Goal: Information Seeking & Learning: Understand process/instructions

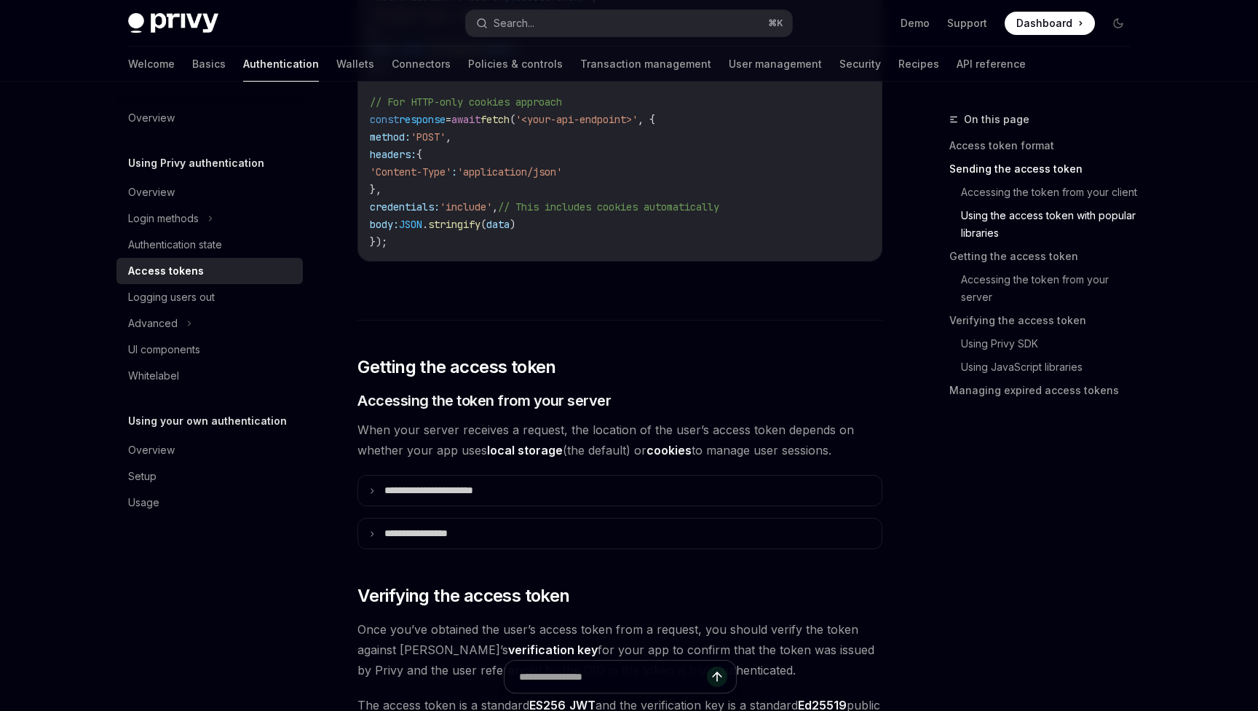
scroll to position [1593, 0]
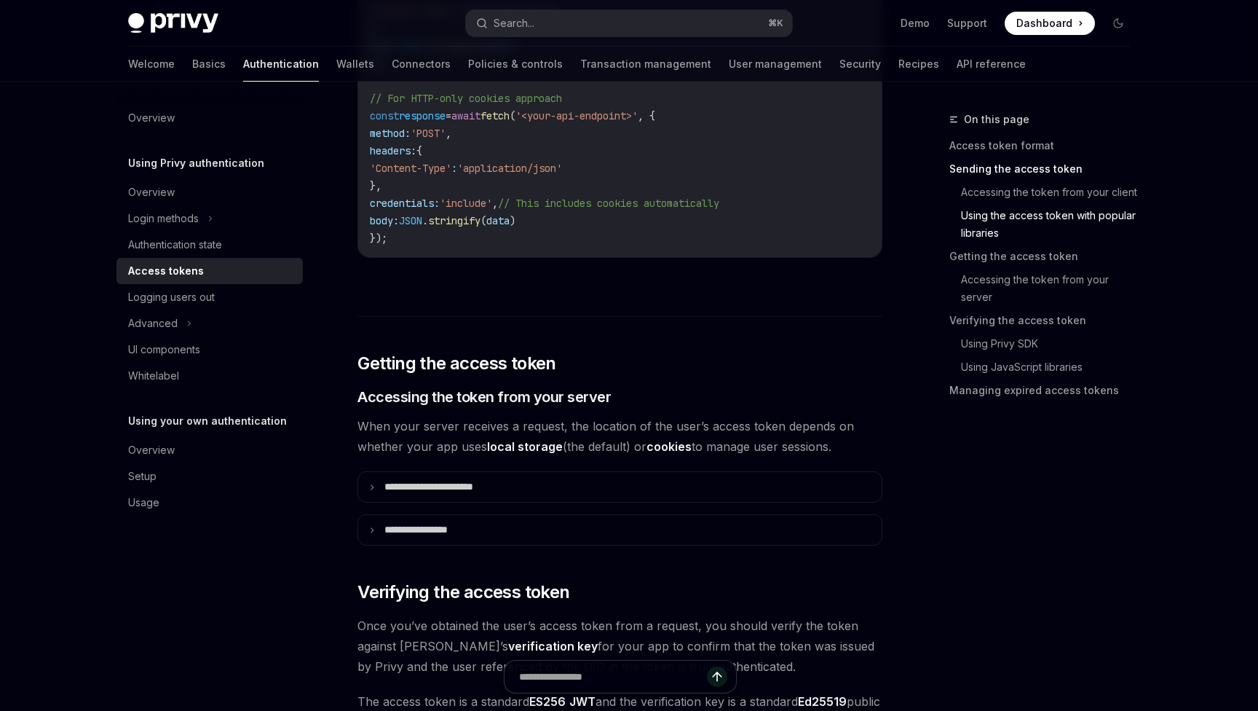
click at [504, 471] on details "**********" at bounding box center [620, 486] width 525 height 31
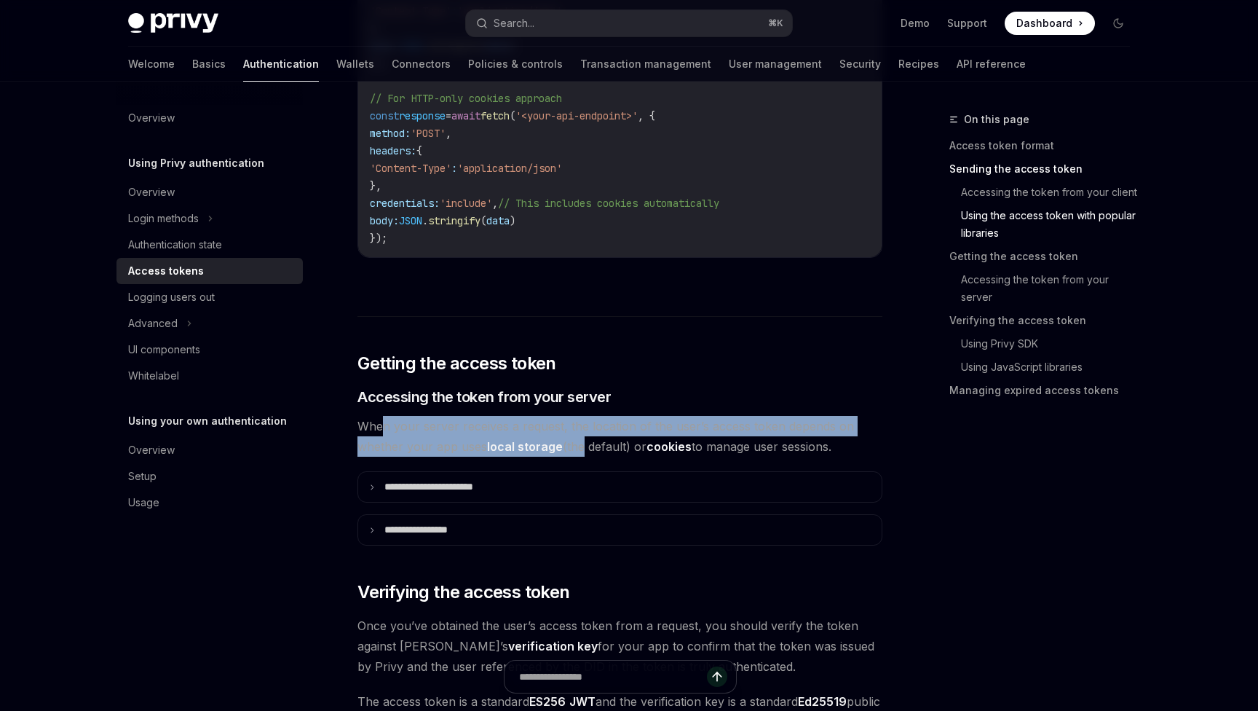
drag, startPoint x: 380, startPoint y: 429, endPoint x: 580, endPoint y: 449, distance: 200.5
click at [580, 449] on span "When your server receives a request, the location of the user’s access token de…" at bounding box center [620, 436] width 525 height 41
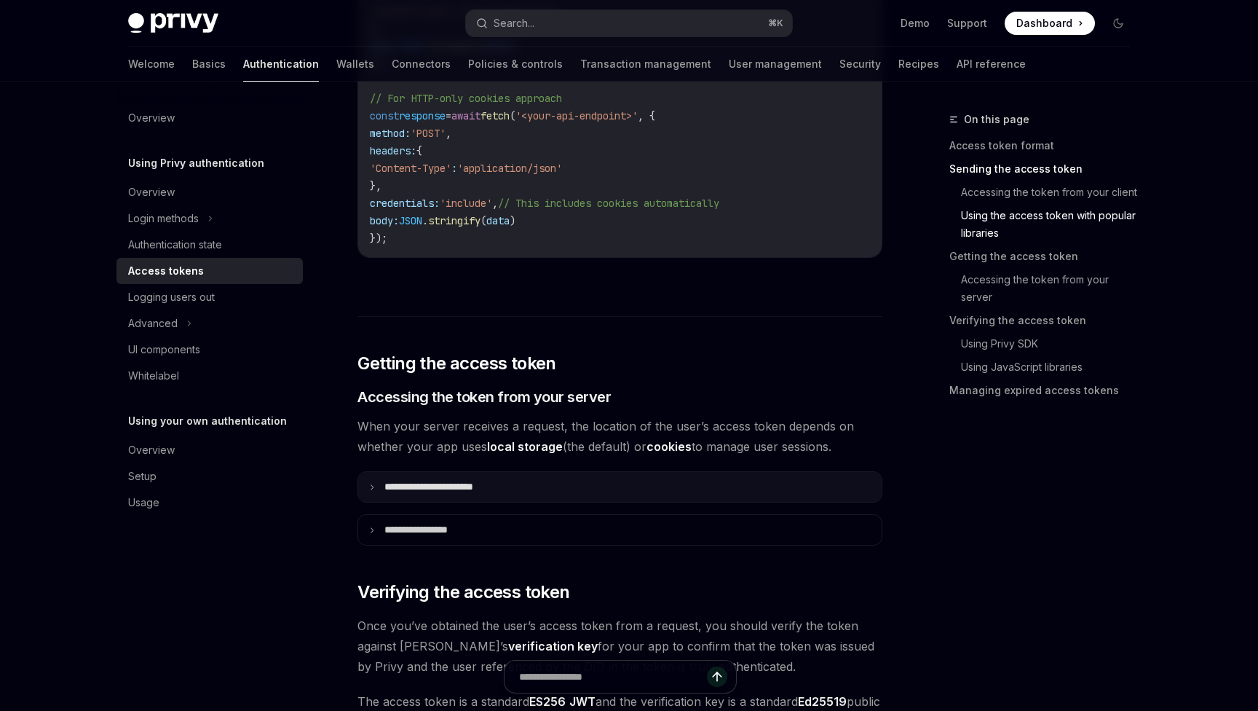
click at [513, 486] on summary "**********" at bounding box center [620, 487] width 524 height 30
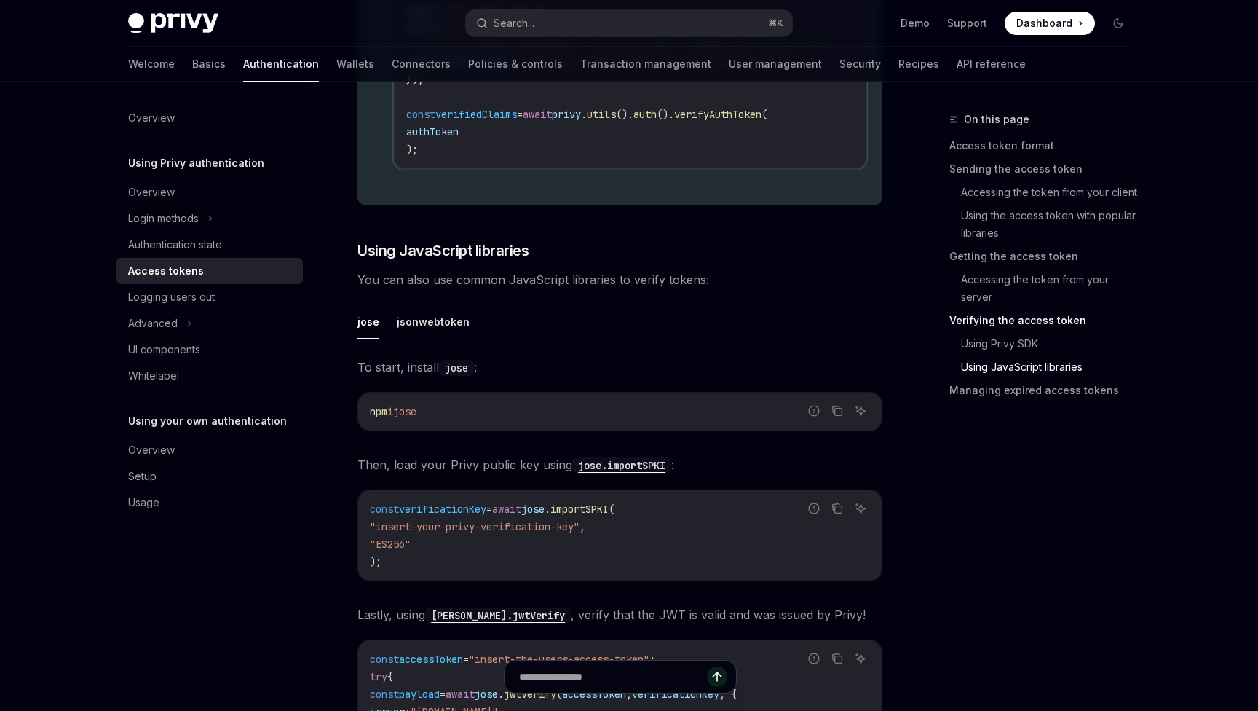
scroll to position [3436, 0]
click at [214, 242] on div "Authentication state" at bounding box center [175, 244] width 94 height 17
type textarea "*"
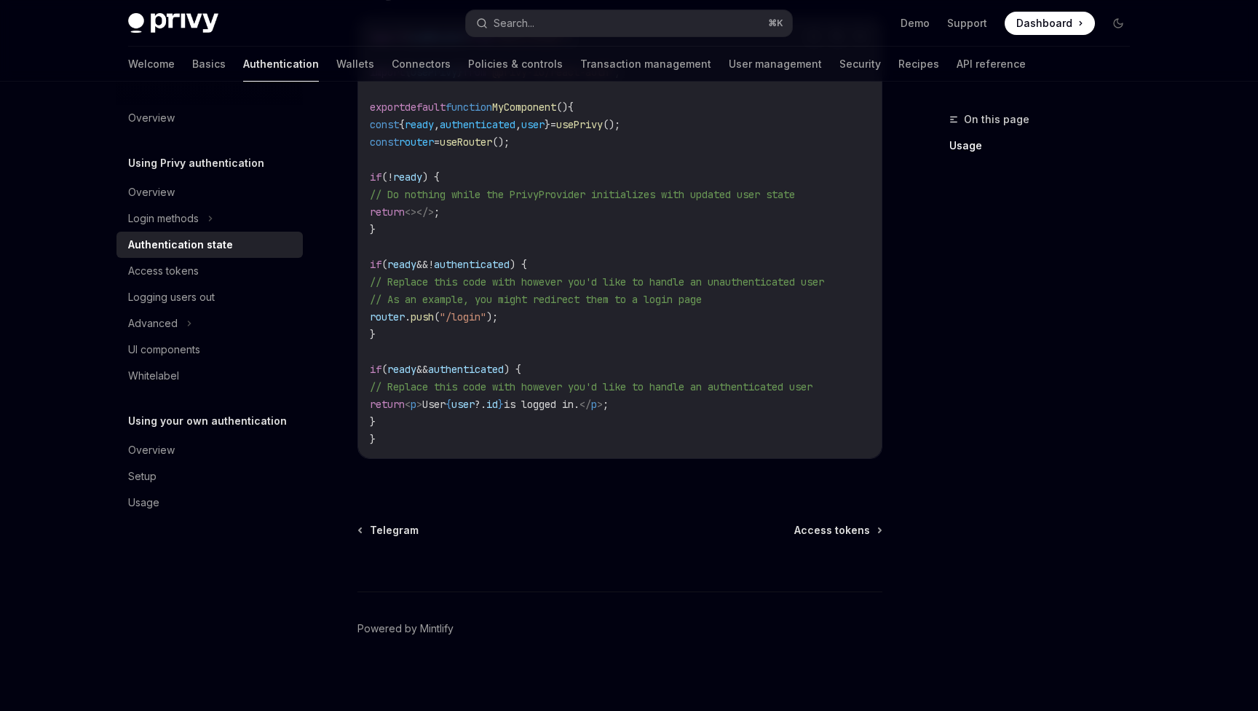
scroll to position [535, 0]
click at [575, 25] on button "Search... ⌘ K" at bounding box center [629, 23] width 326 height 26
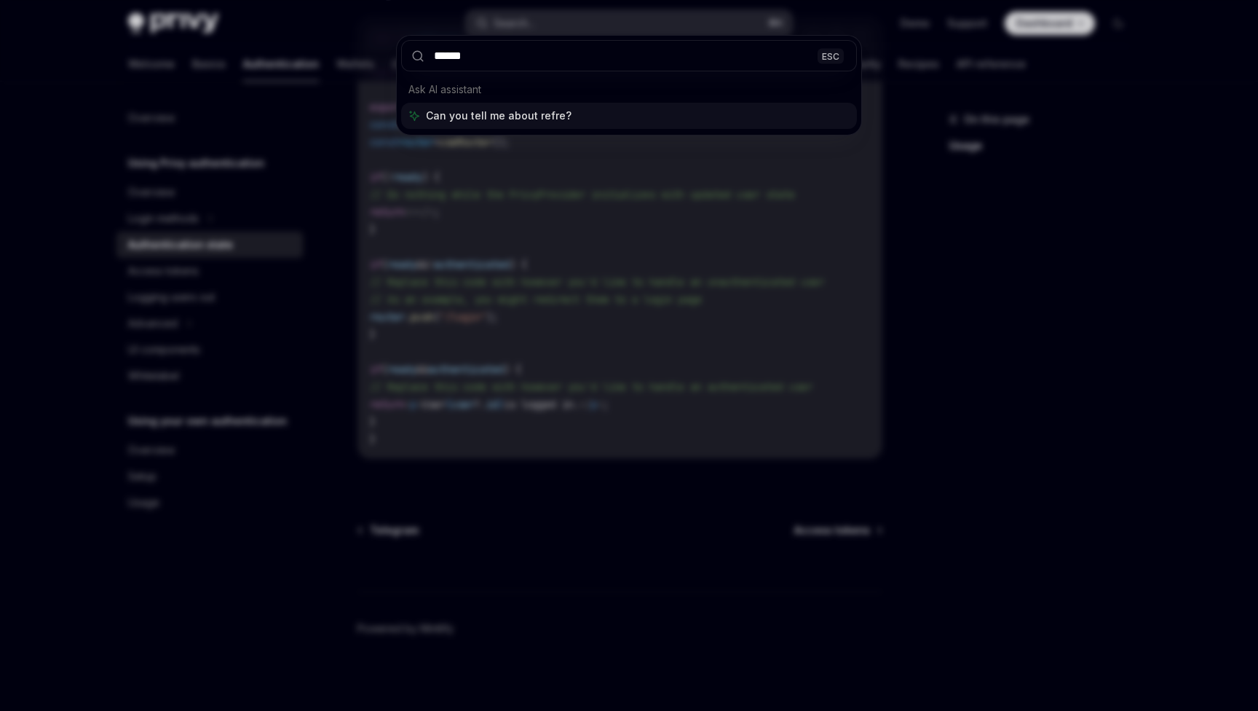
type input "*******"
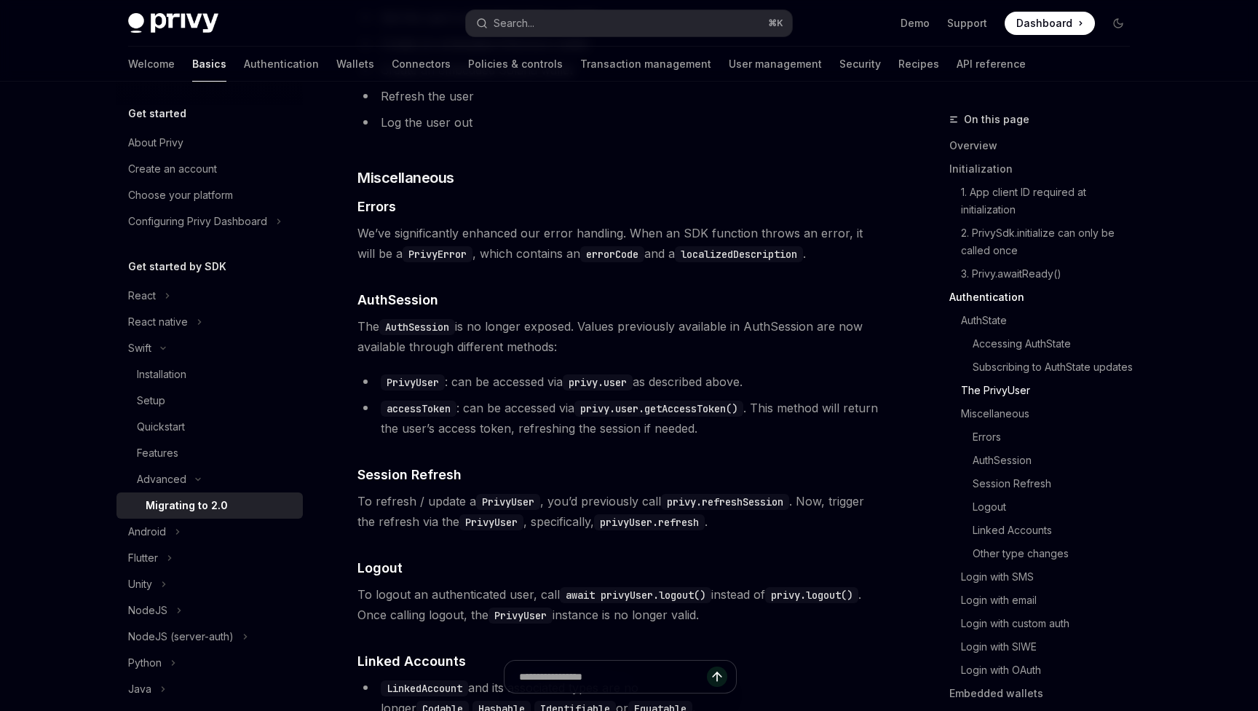
scroll to position [2478, 0]
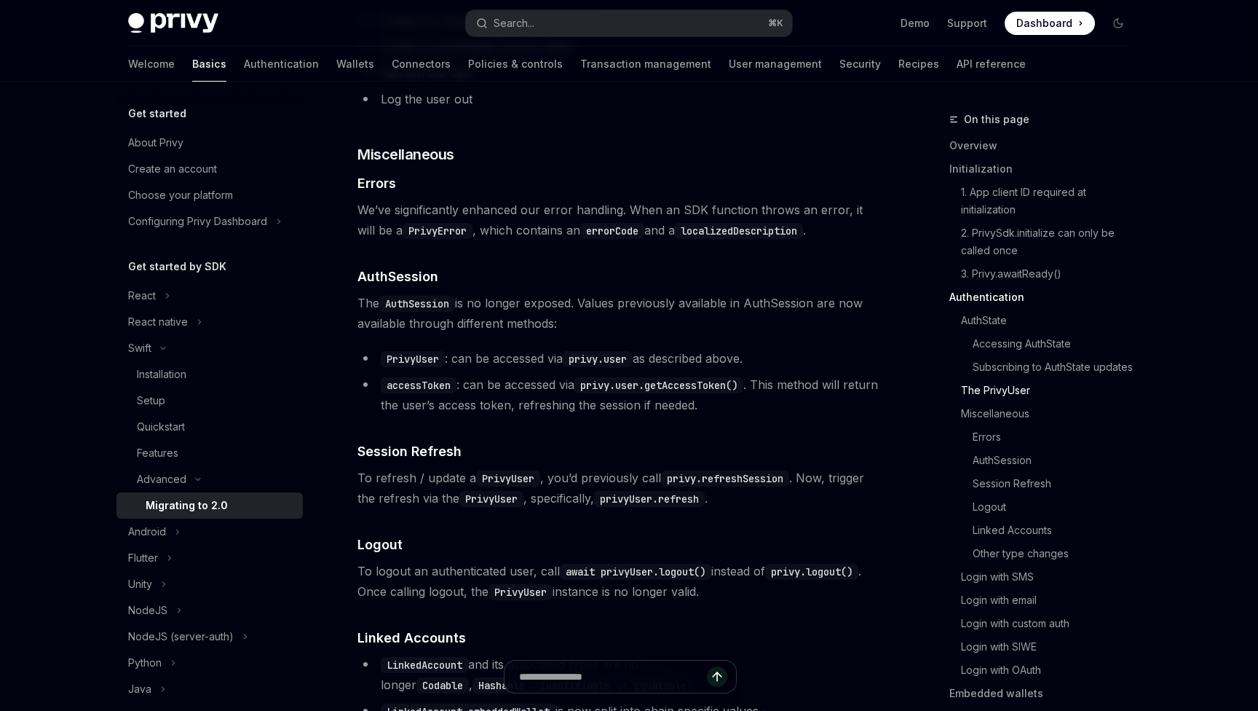
click at [680, 393] on code "privy.user.getAccessToken()" at bounding box center [659, 385] width 169 height 16
copy code "privy.user.getAccessToken"
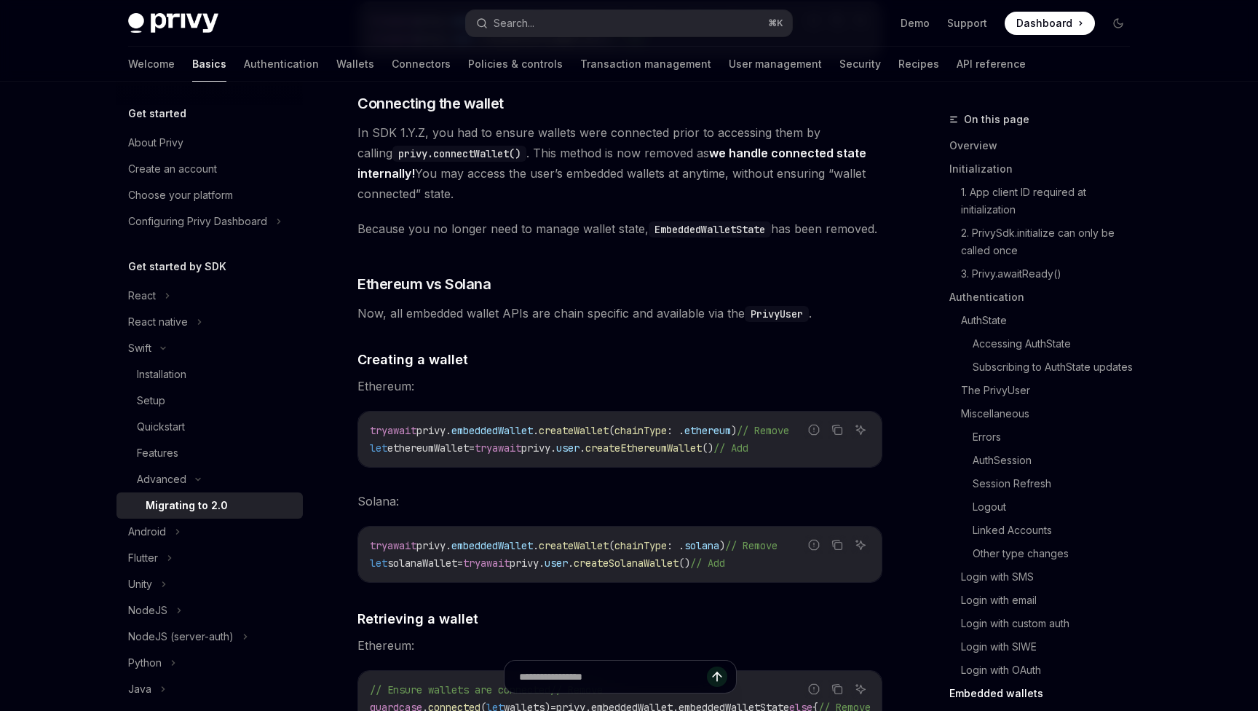
scroll to position [4789, 0]
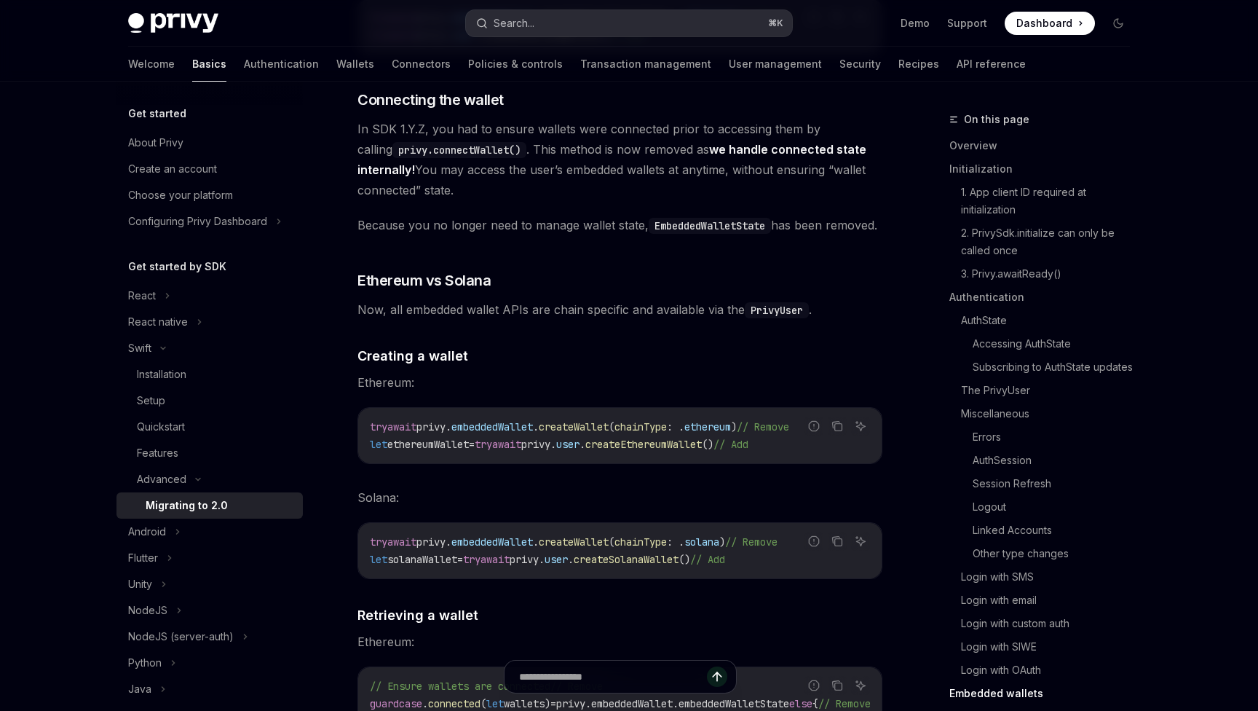
click at [588, 28] on button "Search... ⌘ K" at bounding box center [629, 23] width 326 height 26
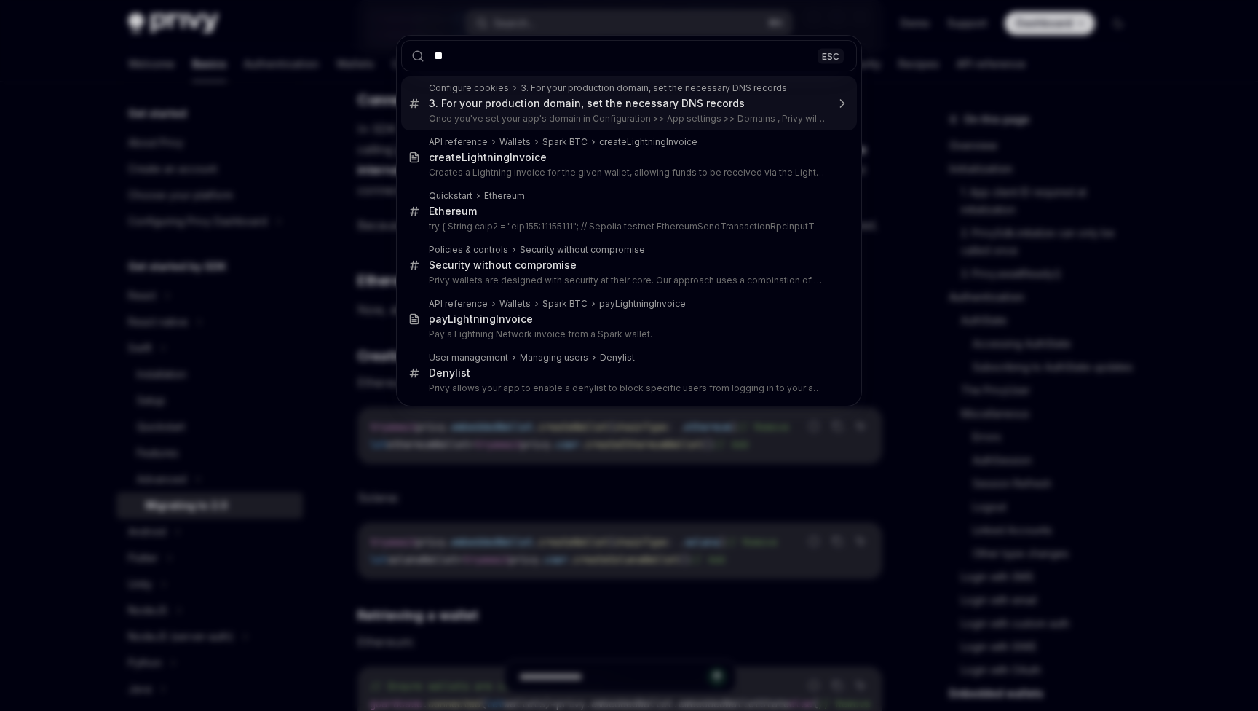
type input "*"
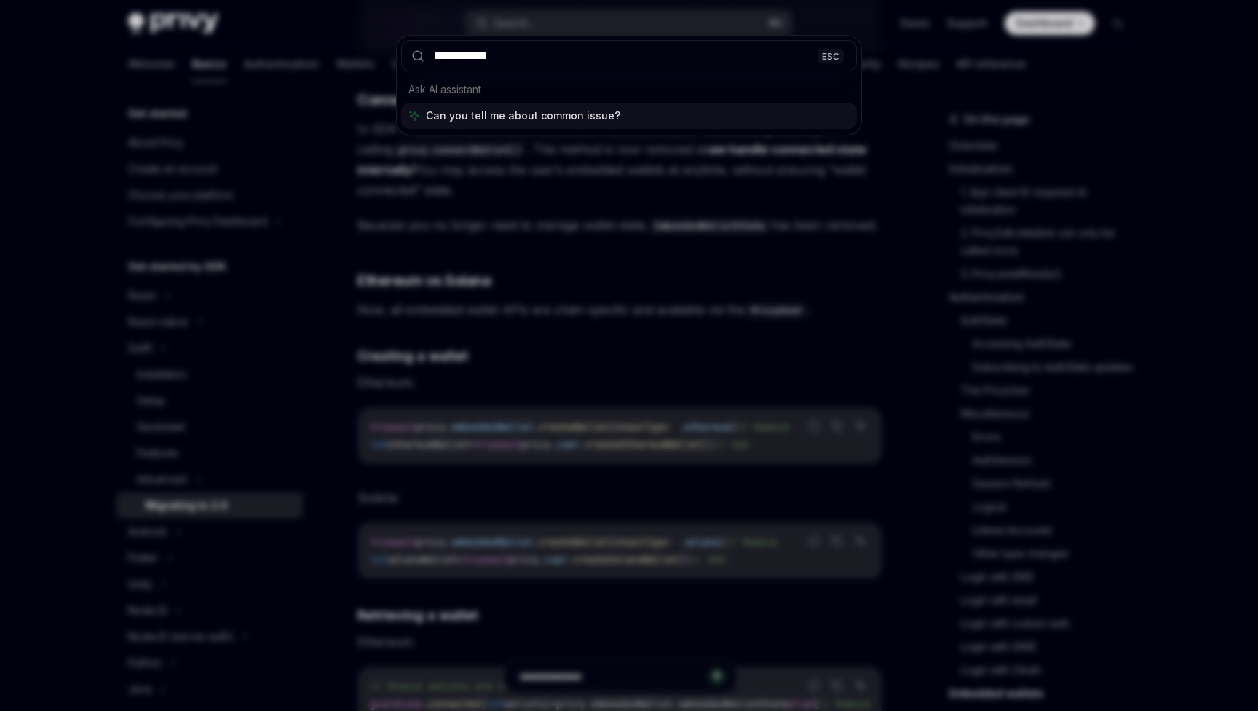
type input "**********"
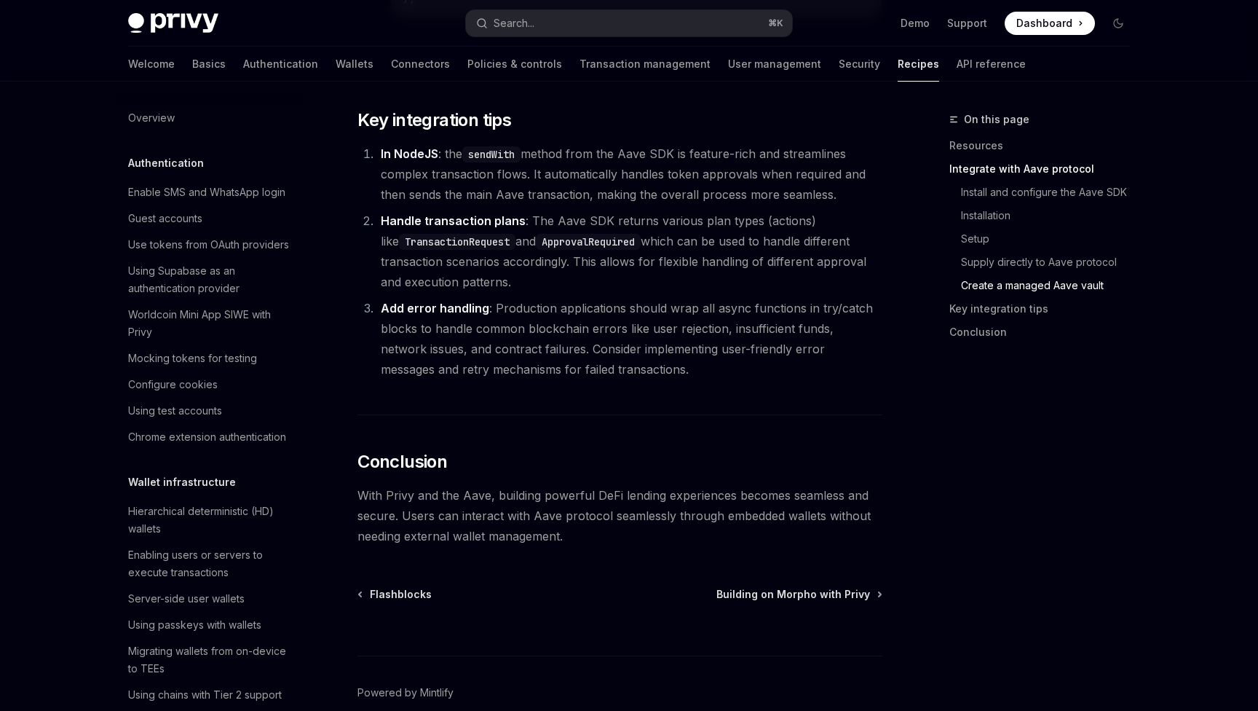
scroll to position [1889, 0]
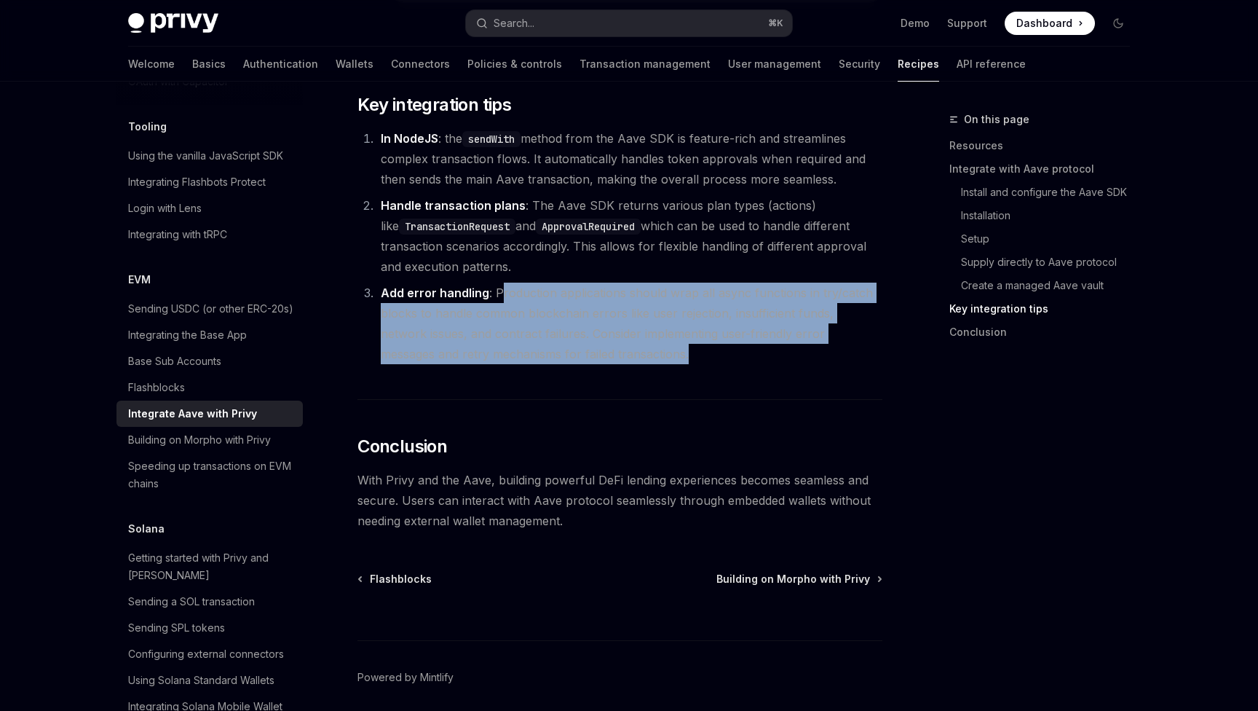
drag, startPoint x: 497, startPoint y: 309, endPoint x: 690, endPoint y: 368, distance: 201.3
click at [690, 364] on li "Add error handling : Production applications should wrap all async functions in…" at bounding box center [629, 324] width 506 height 82
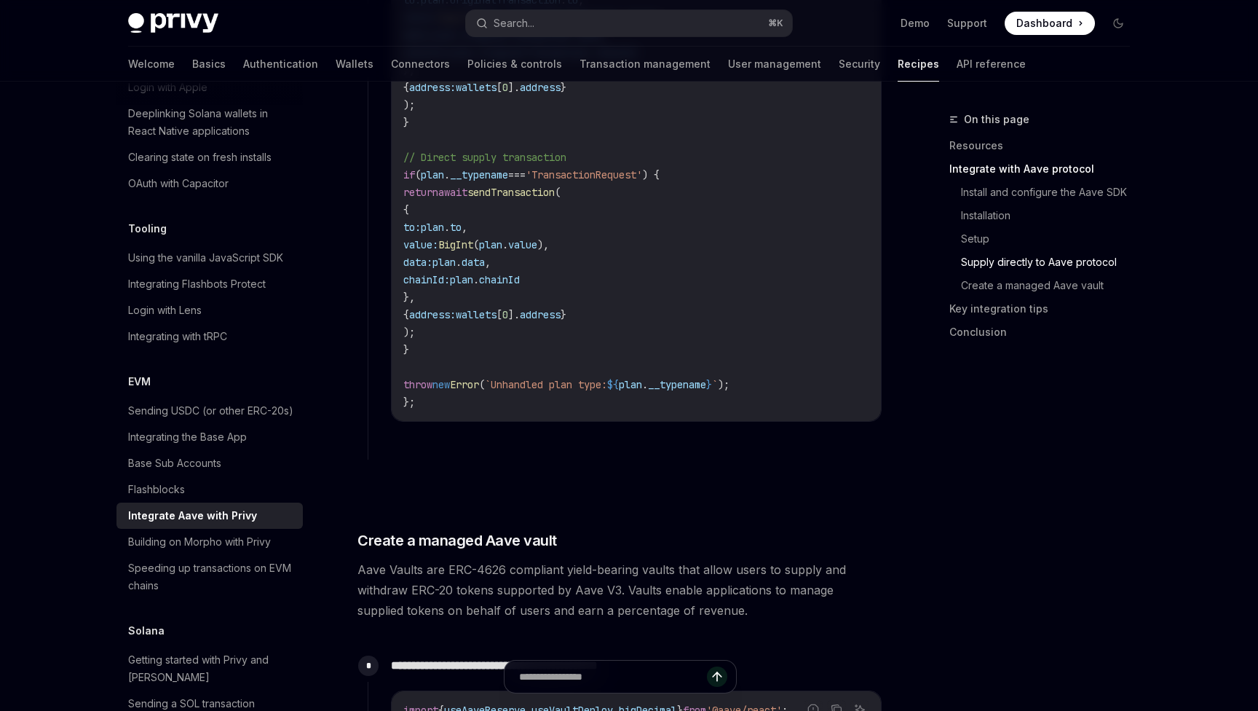
scroll to position [0, 0]
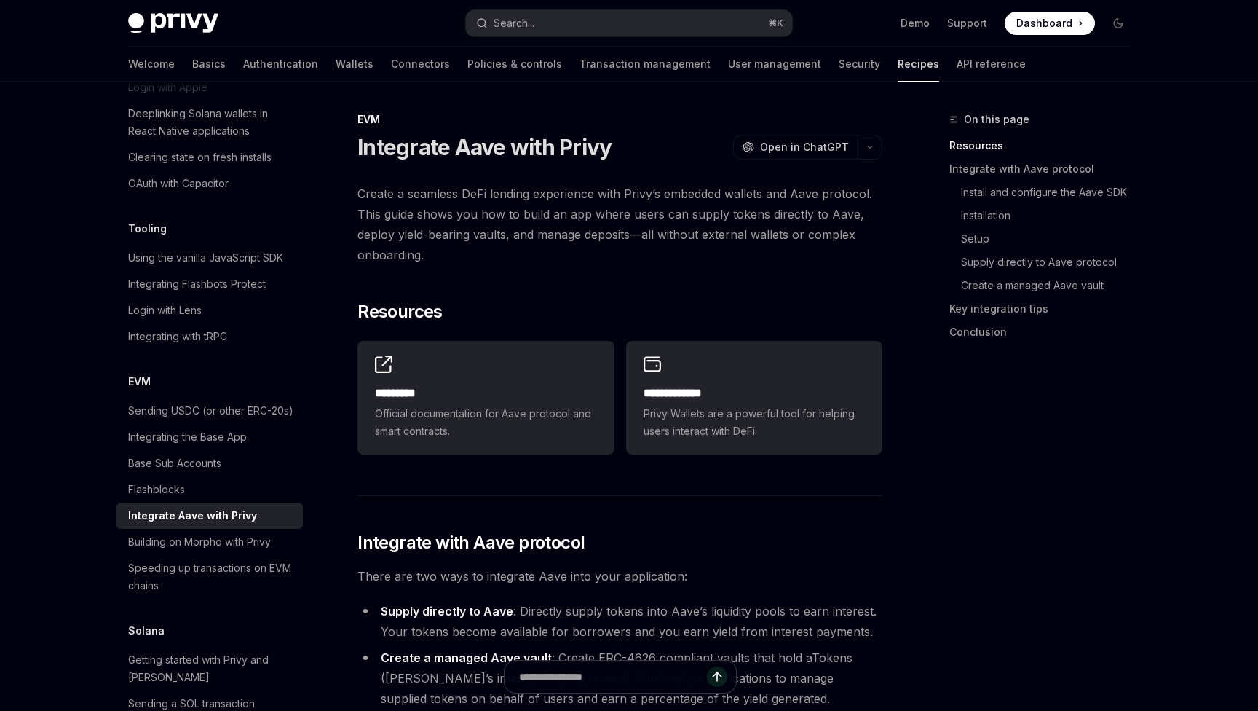
click at [898, 68] on link "Recipes" at bounding box center [919, 64] width 42 height 35
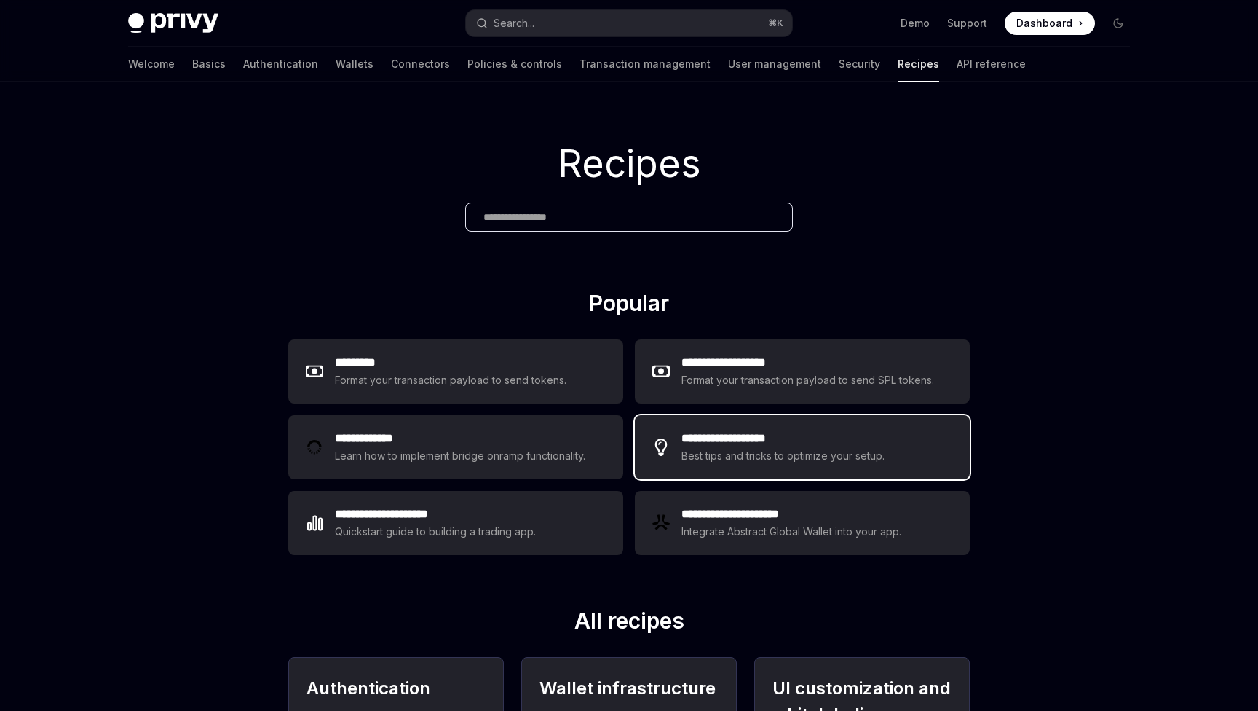
click at [698, 471] on div "**********" at bounding box center [802, 447] width 335 height 64
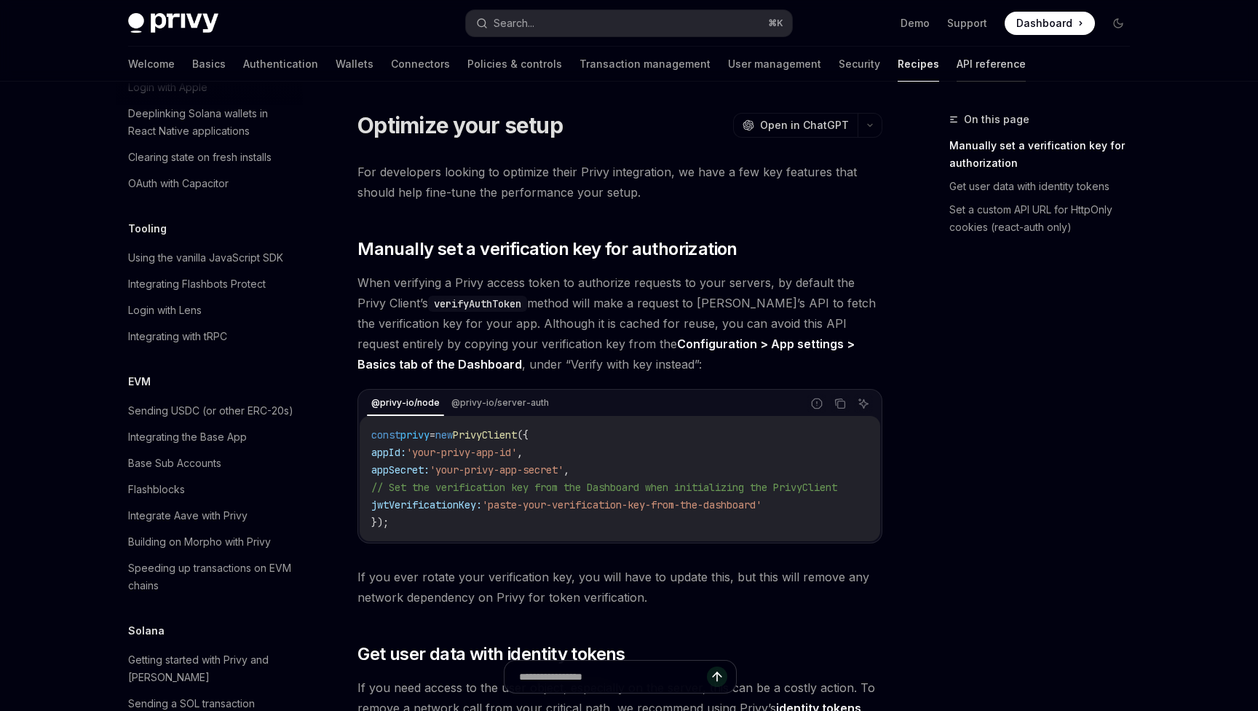
click at [957, 60] on link "API reference" at bounding box center [991, 64] width 69 height 35
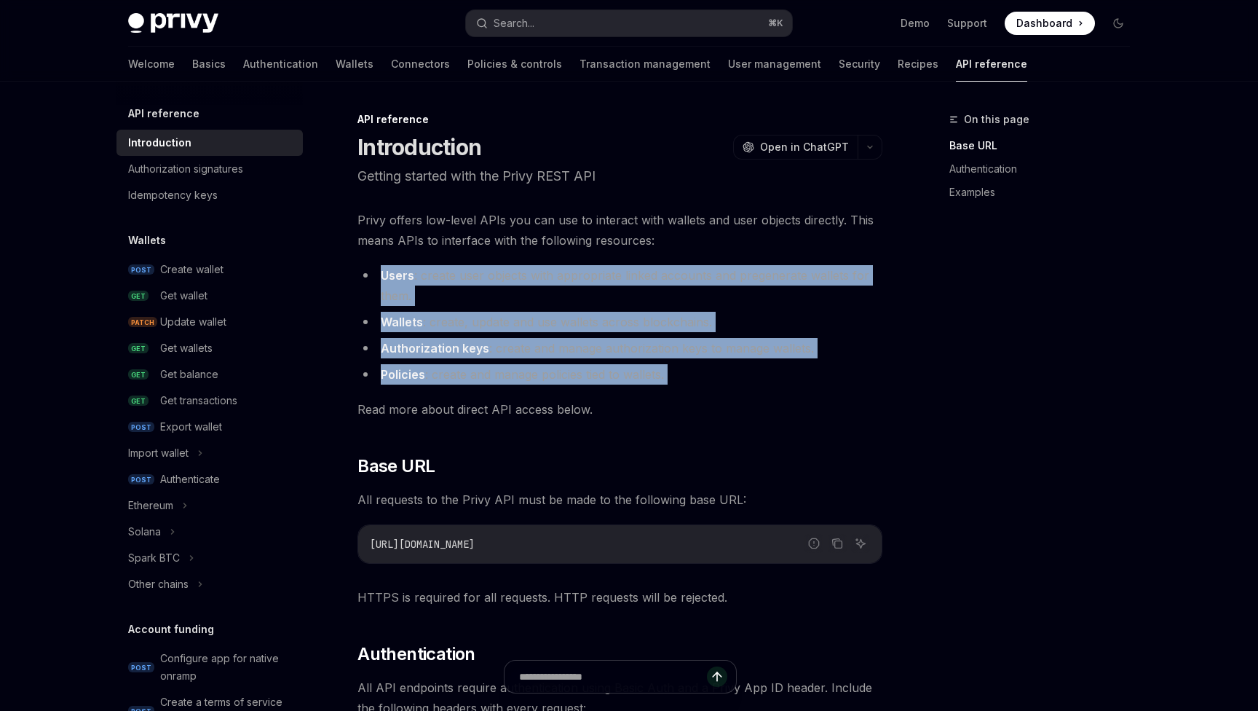
drag, startPoint x: 385, startPoint y: 274, endPoint x: 657, endPoint y: 388, distance: 294.7
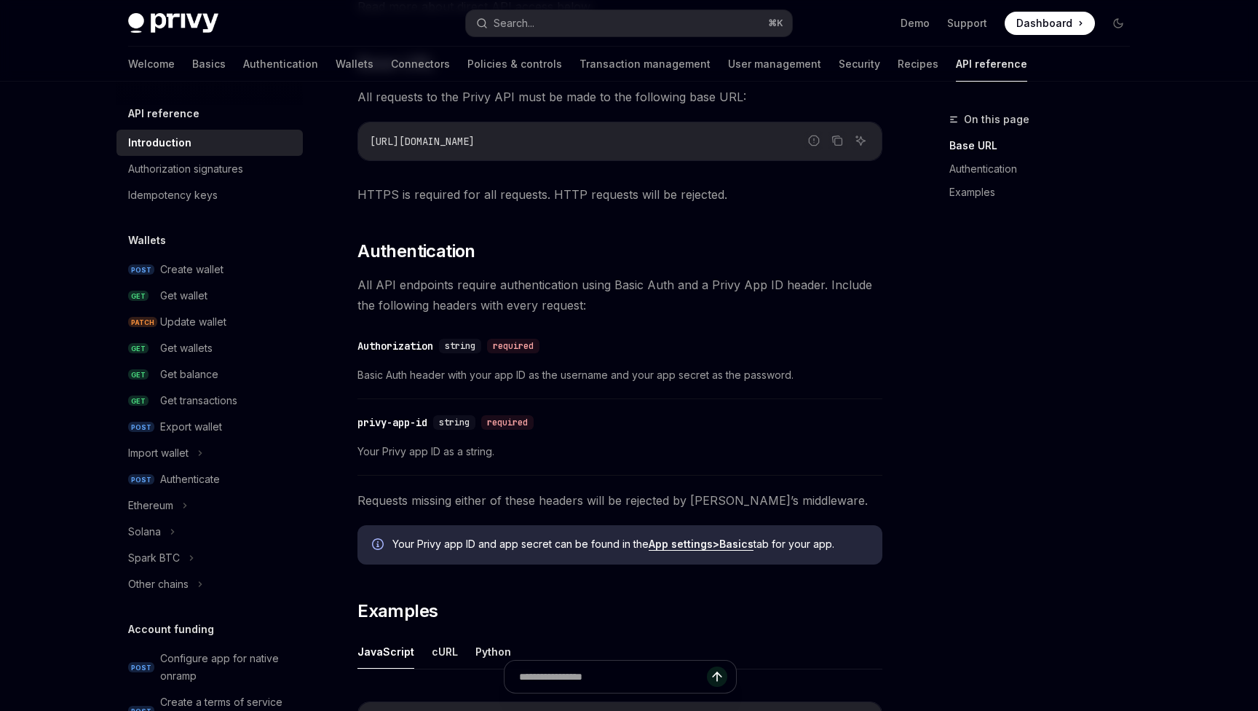
scroll to position [397, 0]
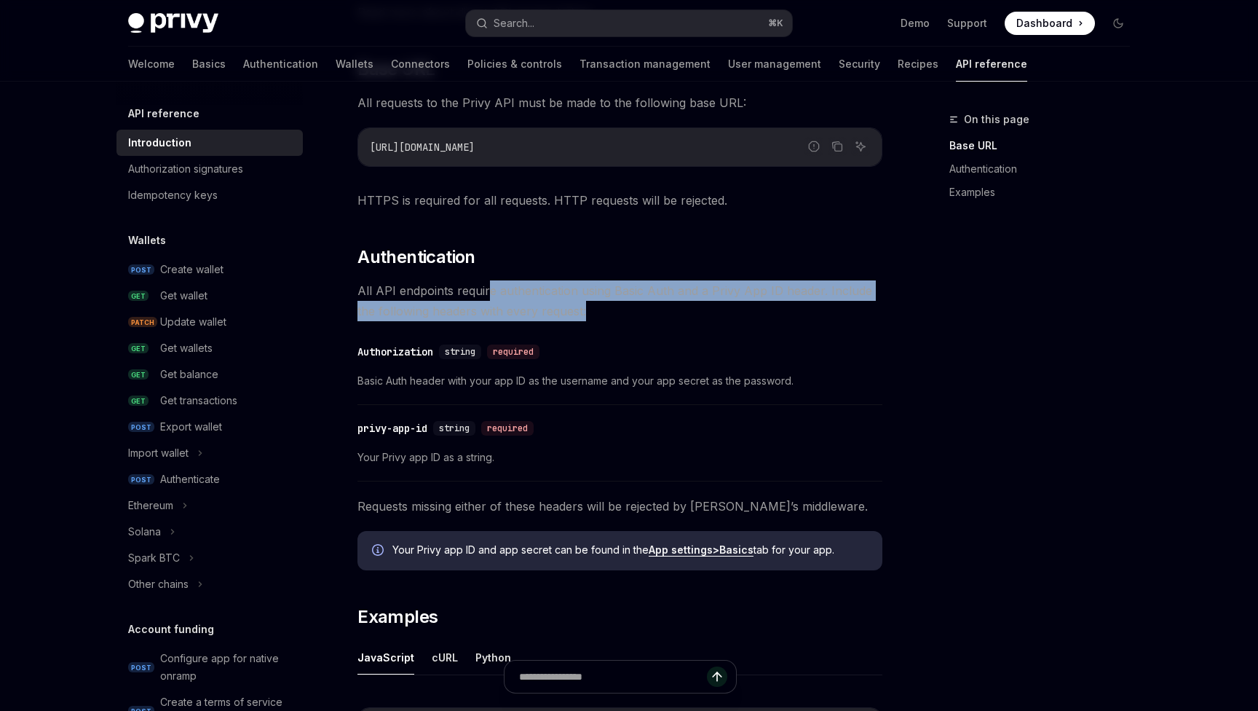
drag, startPoint x: 488, startPoint y: 290, endPoint x: 681, endPoint y: 309, distance: 193.9
click at [681, 309] on span "All API endpoints require authentication using Basic Auth and a Privy App ID he…" at bounding box center [620, 300] width 525 height 41
drag, startPoint x: 681, startPoint y: 309, endPoint x: 348, endPoint y: 275, distance: 334.5
click at [348, 275] on div "API reference Introduction OpenAI Open in ChatGPT Getting started with the Priv…" at bounding box center [484, 438] width 804 height 1448
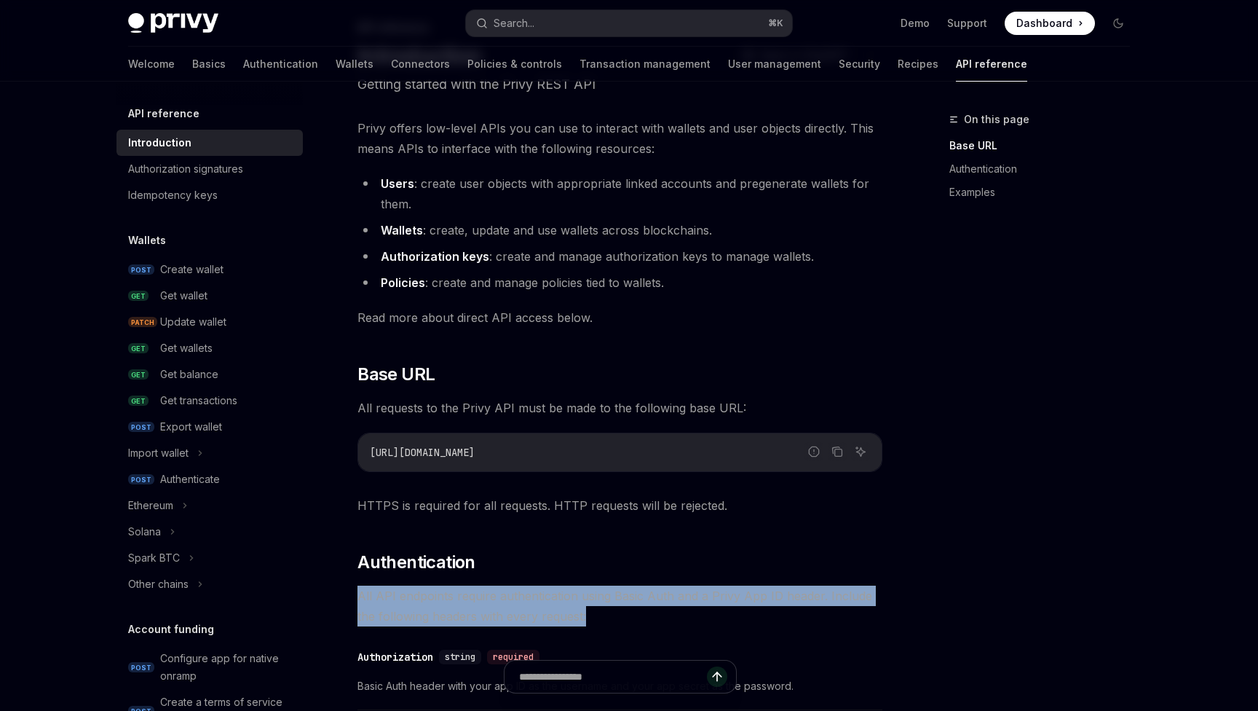
scroll to position [0, 0]
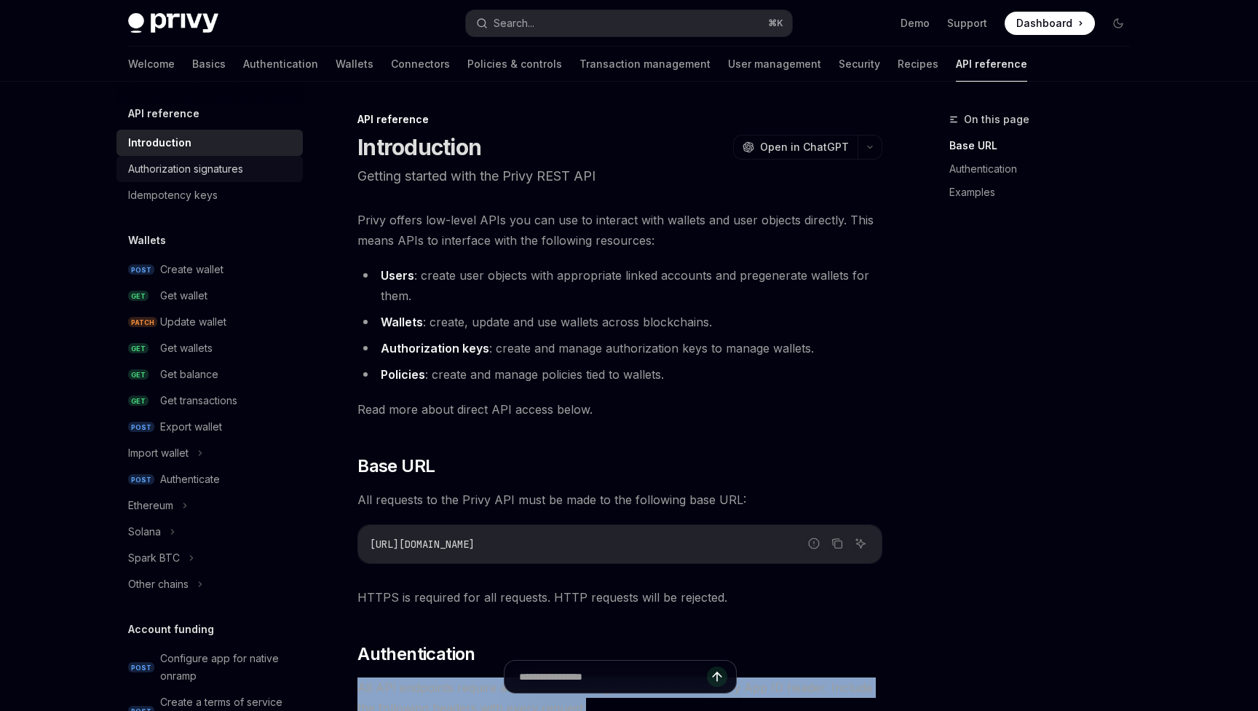
click at [239, 175] on div "Authorization signatures" at bounding box center [185, 168] width 115 height 17
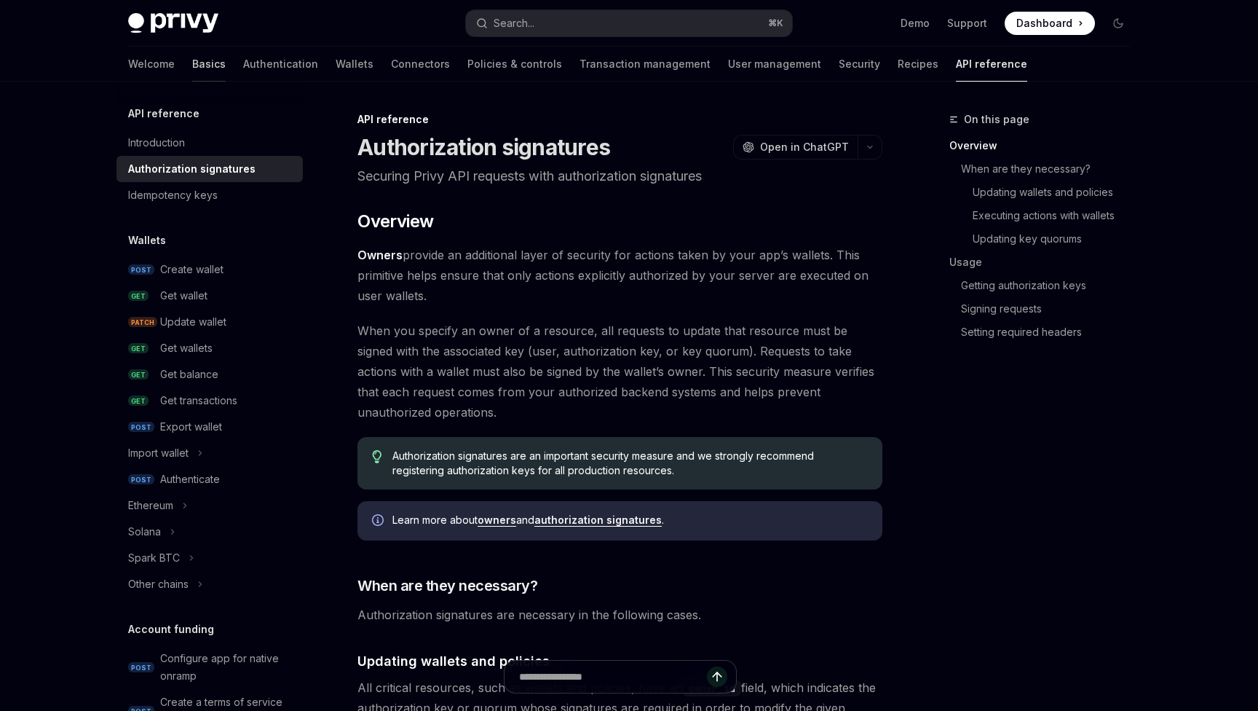
click at [192, 67] on link "Basics" at bounding box center [208, 64] width 33 height 35
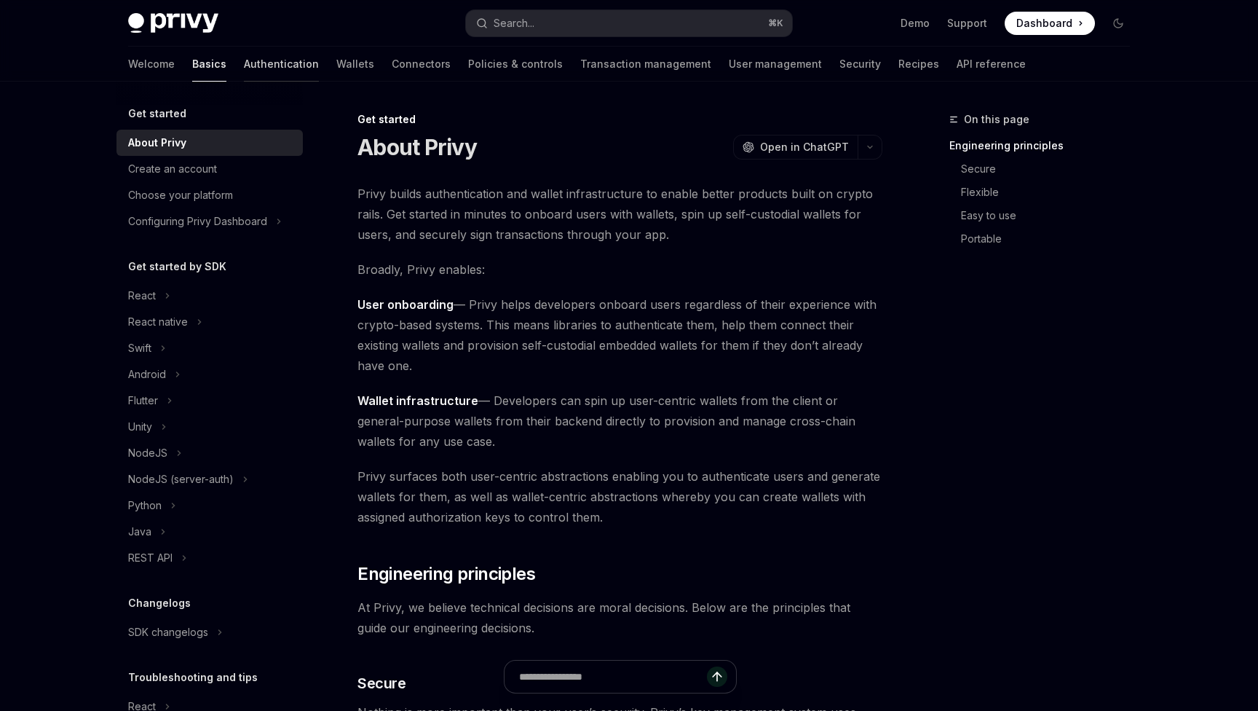
click at [244, 70] on link "Authentication" at bounding box center [281, 64] width 75 height 35
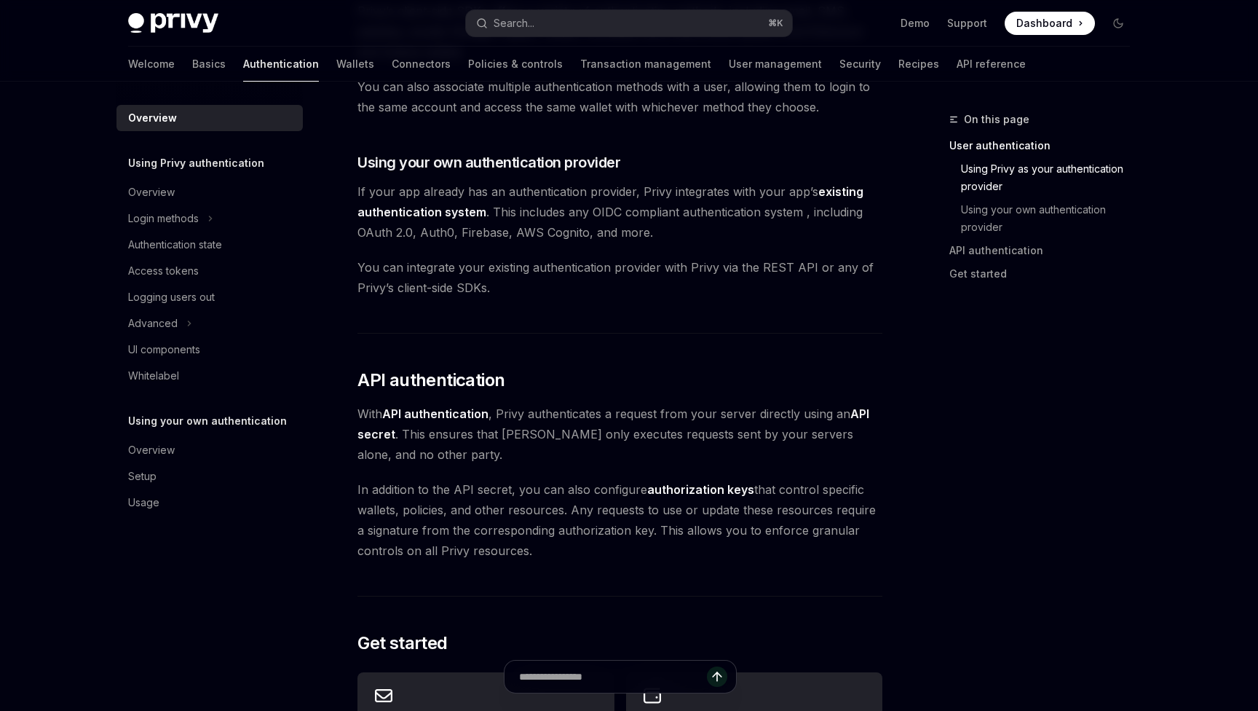
scroll to position [731, 0]
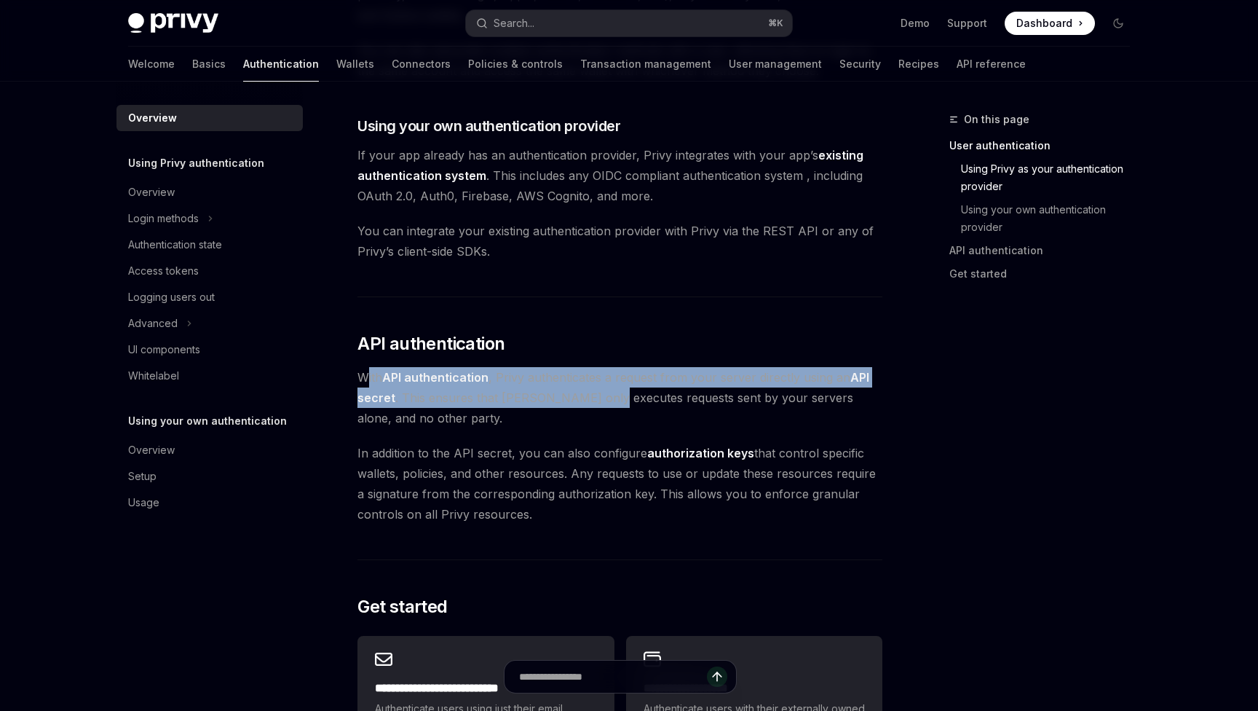
drag, startPoint x: 368, startPoint y: 372, endPoint x: 597, endPoint y: 395, distance: 230.6
click at [597, 395] on span "With API authentication , Privy authenticates a request from your server direct…" at bounding box center [620, 397] width 525 height 61
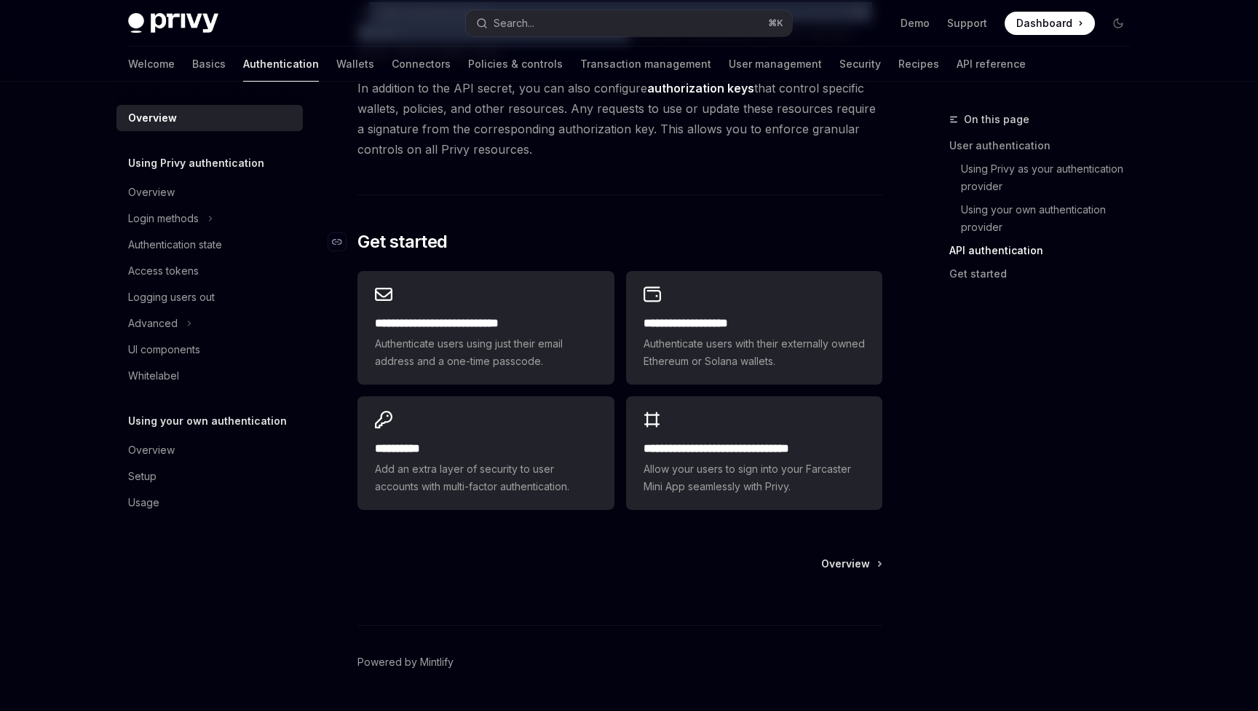
scroll to position [1104, 0]
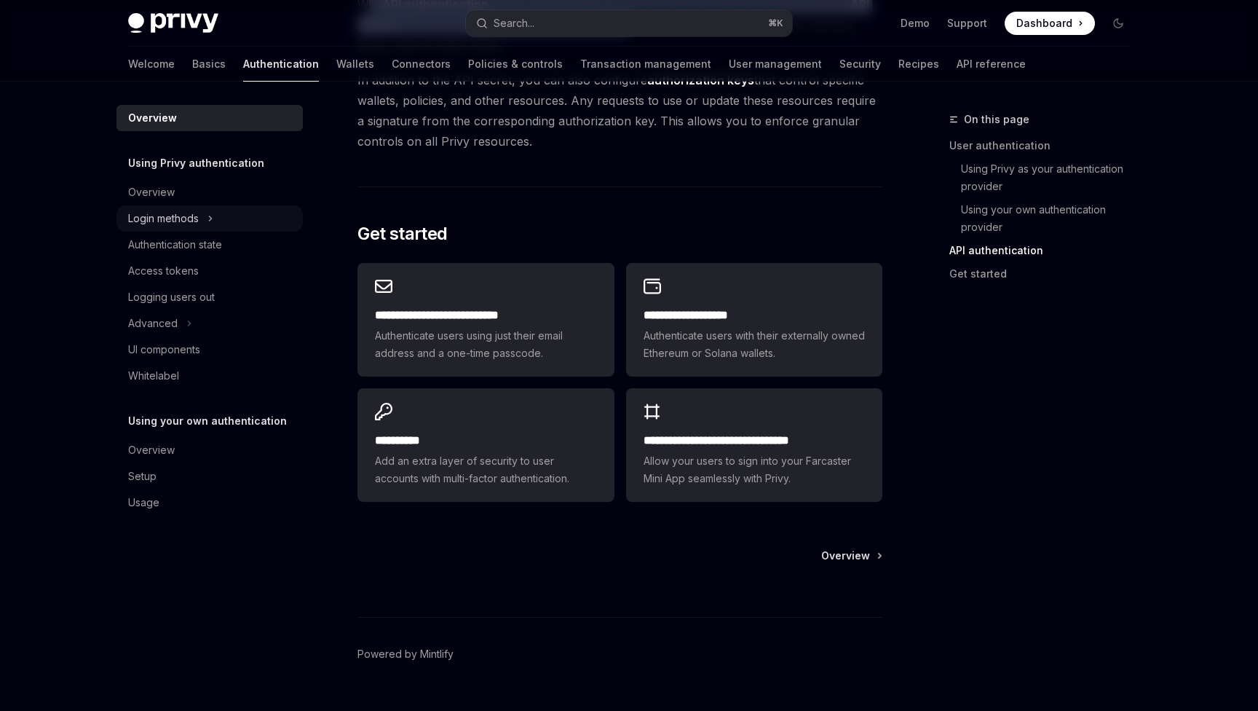
click at [215, 221] on button "Login methods" at bounding box center [210, 218] width 186 height 26
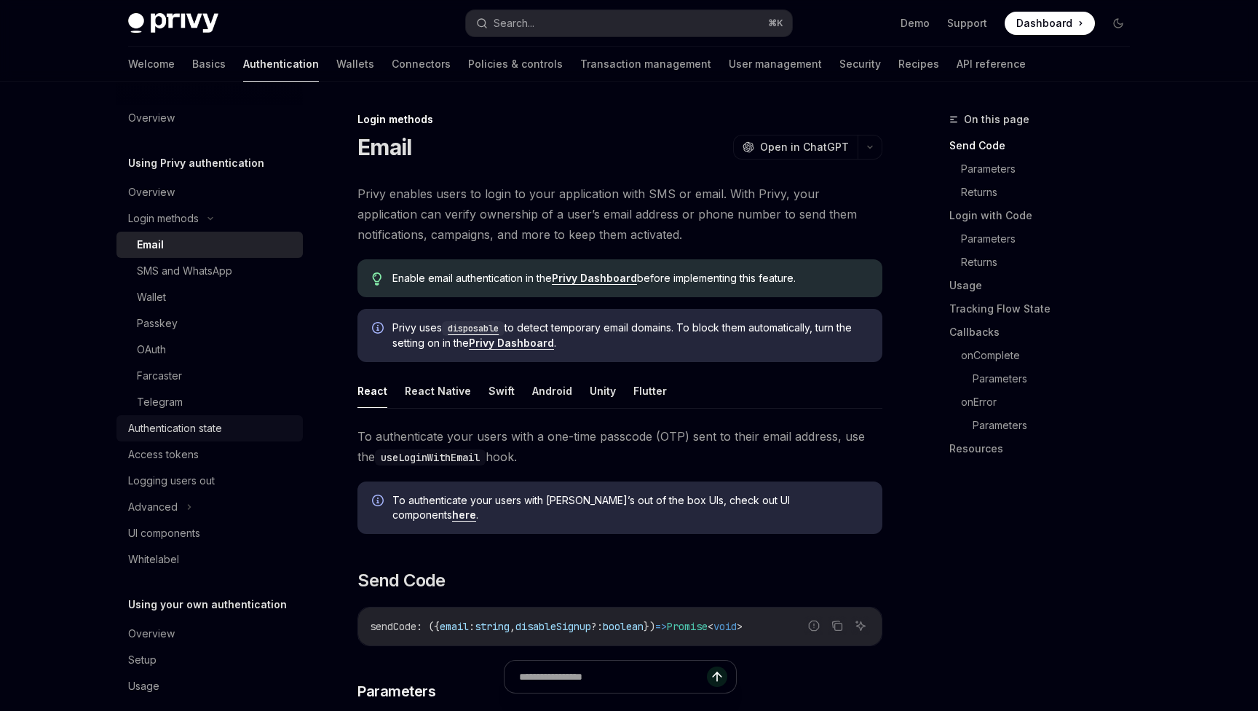
click at [214, 438] on link "Authentication state" at bounding box center [210, 428] width 186 height 26
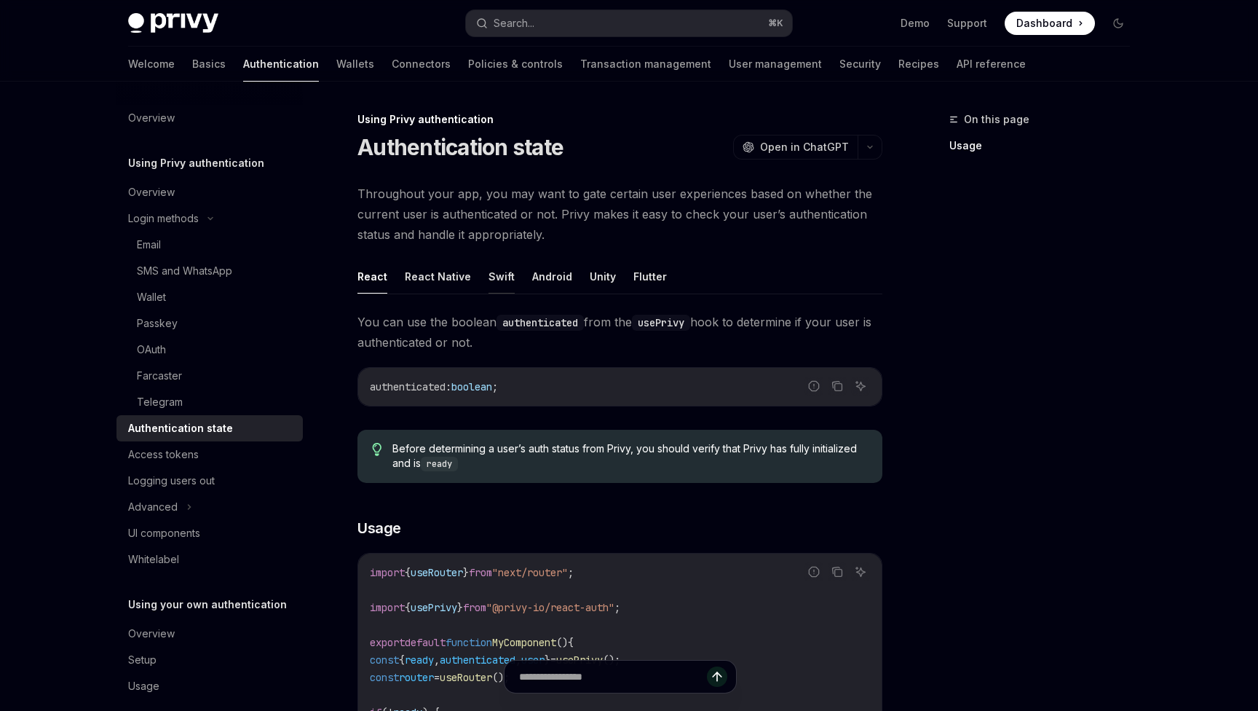
click at [493, 272] on button "Swift" at bounding box center [502, 276] width 26 height 34
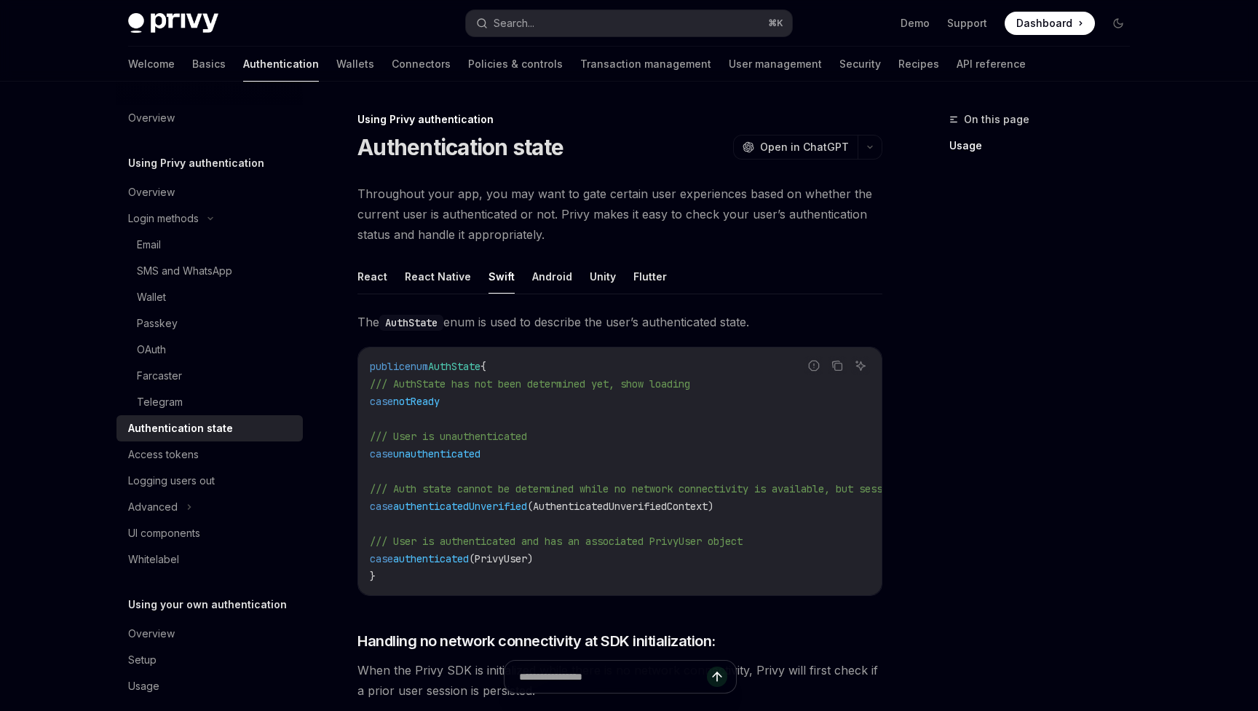
type textarea "*"
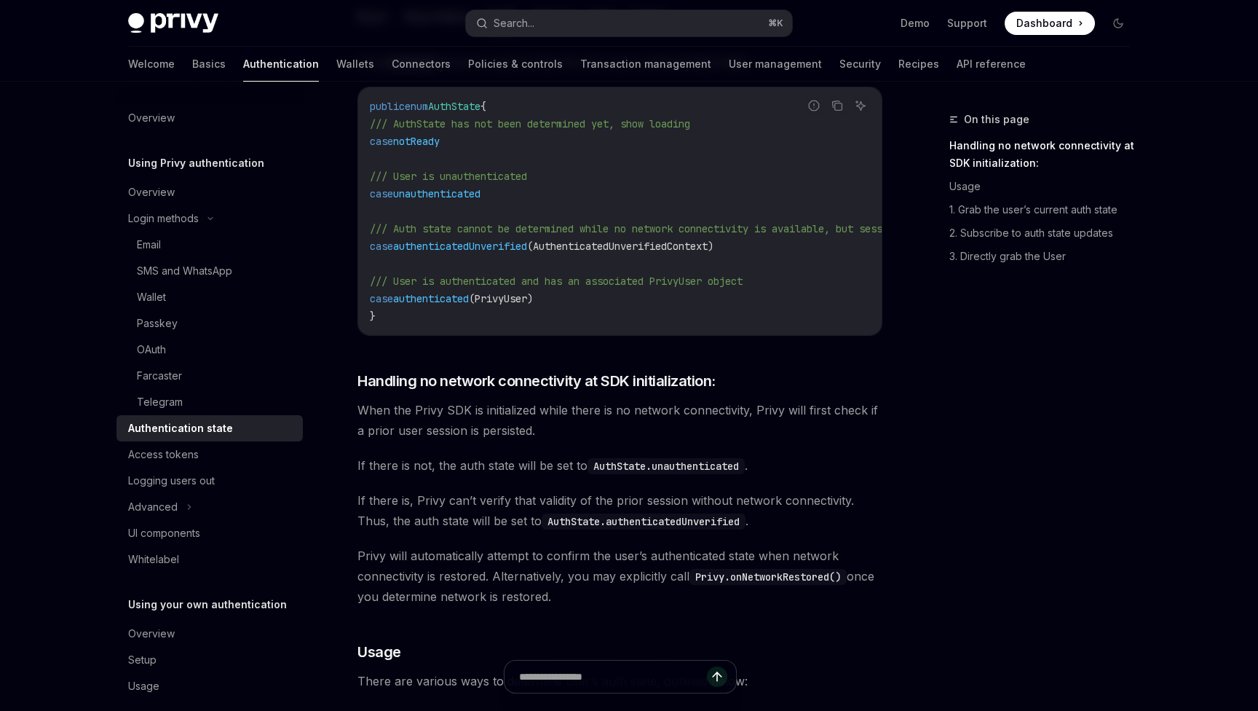
scroll to position [261, 0]
click at [627, 243] on span "(AuthenticatedUnverifiedContext)" at bounding box center [620, 245] width 186 height 13
copy span "AuthenticatedUnverifiedContext"
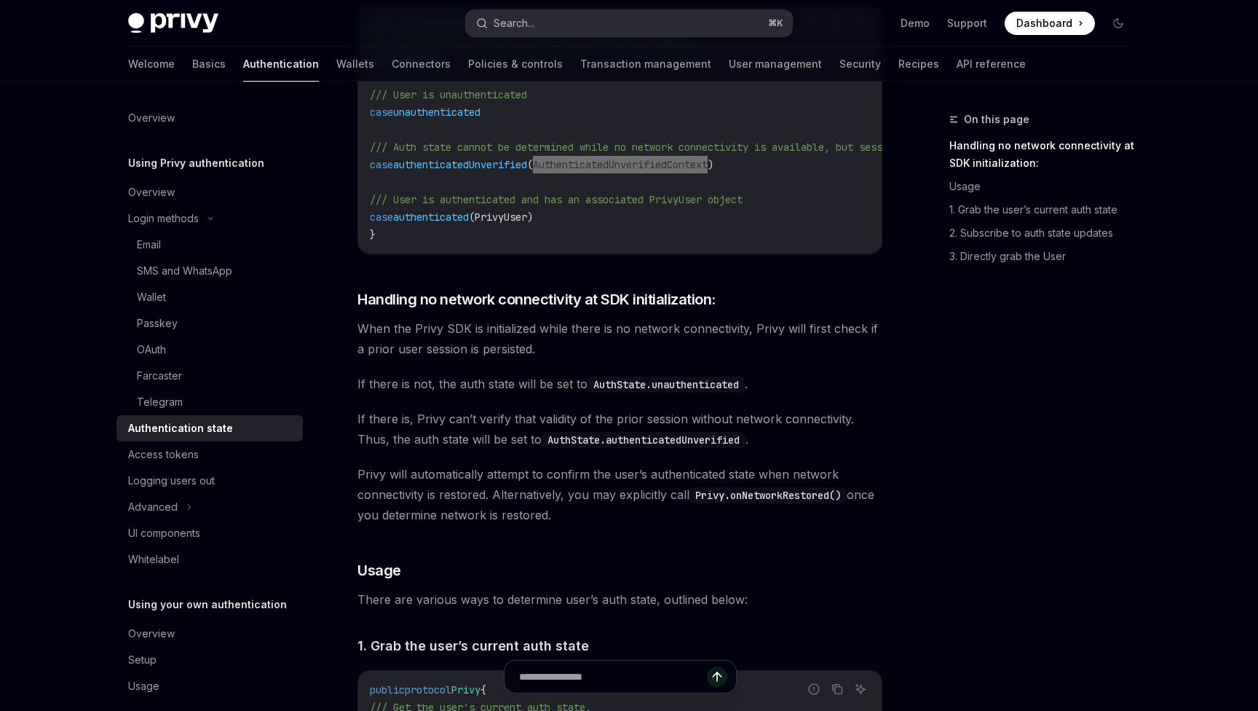
scroll to position [342, 0]
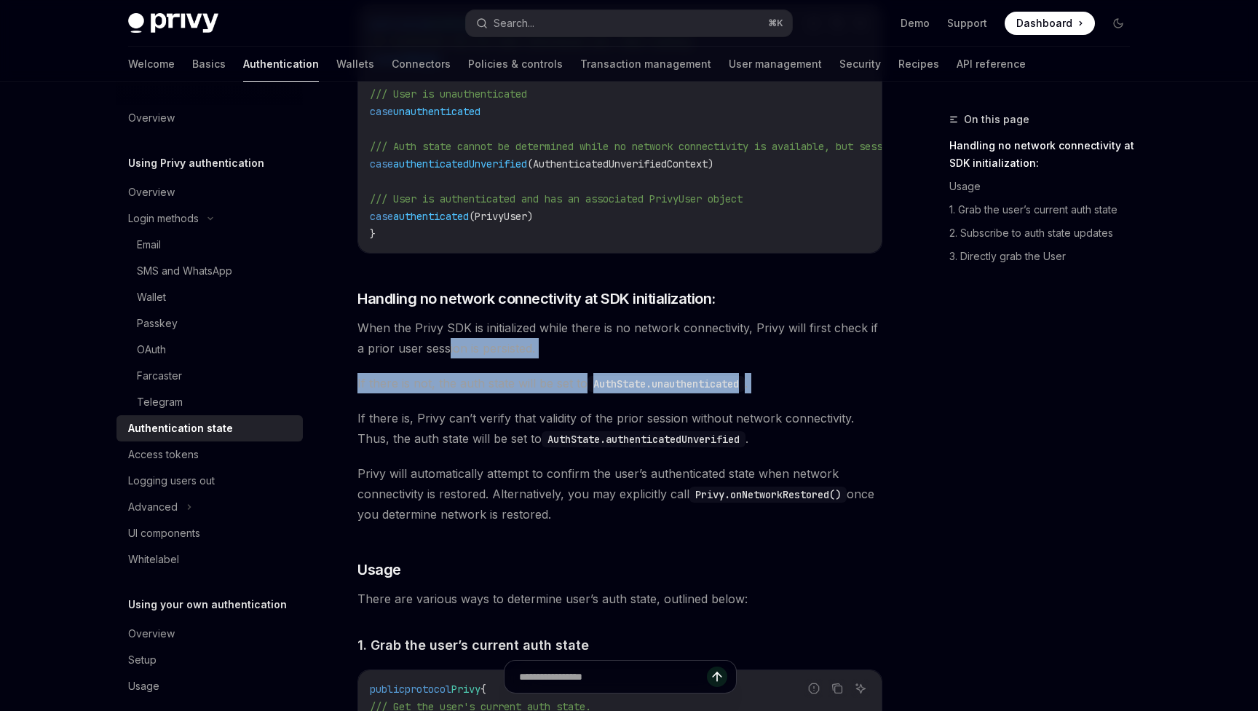
drag, startPoint x: 448, startPoint y: 355, endPoint x: 537, endPoint y: 411, distance: 105.7
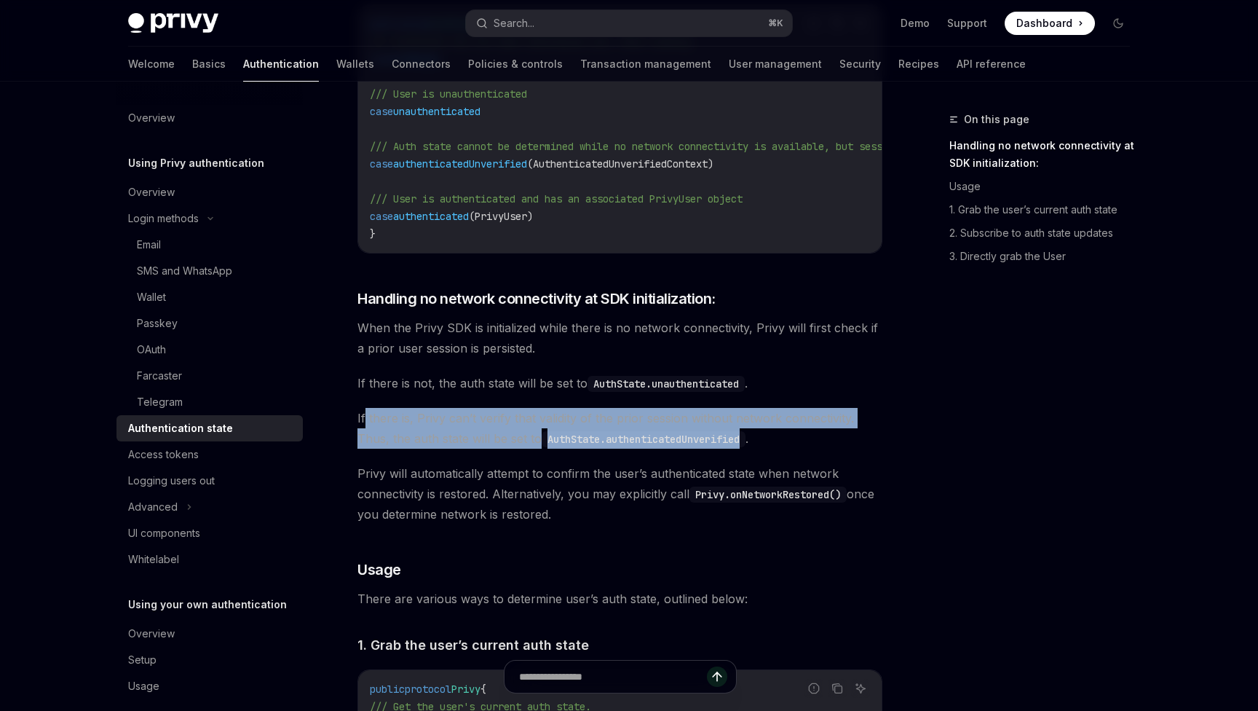
drag, startPoint x: 364, startPoint y: 419, endPoint x: 751, endPoint y: 450, distance: 387.9
click at [751, 449] on span "If there is, Privy can’t verify that validity of the prior session without netw…" at bounding box center [620, 428] width 525 height 41
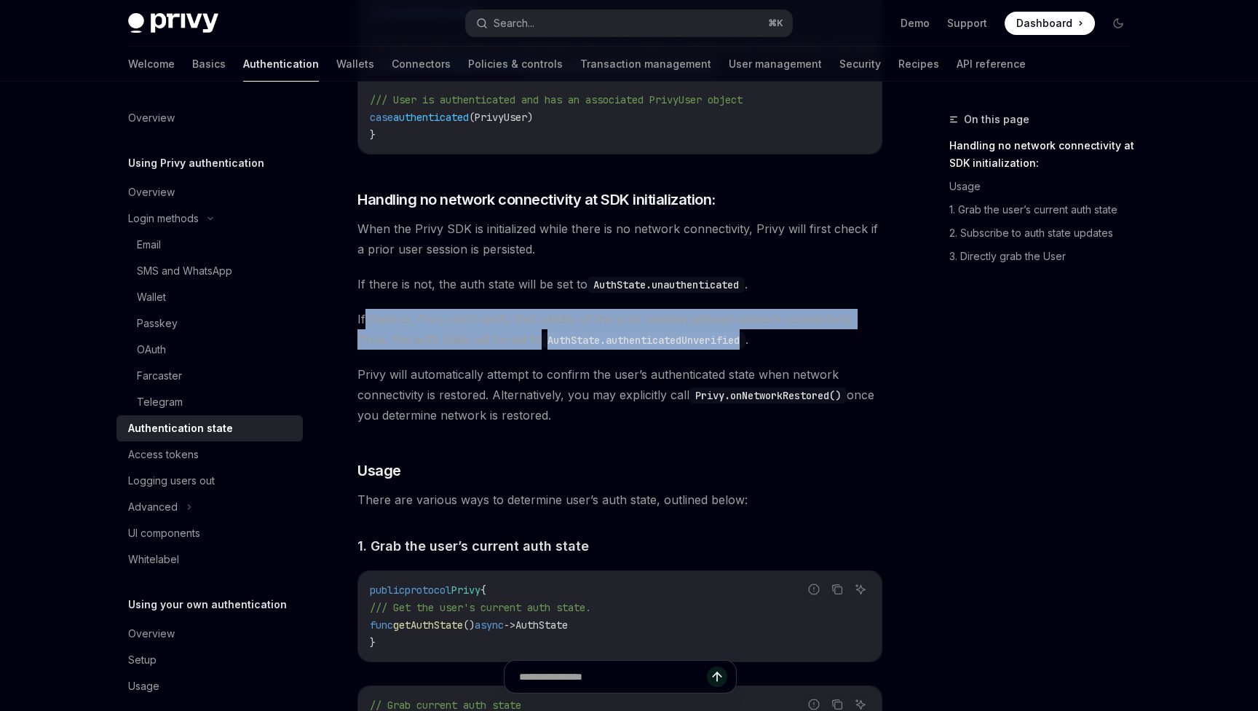
scroll to position [505, 0]
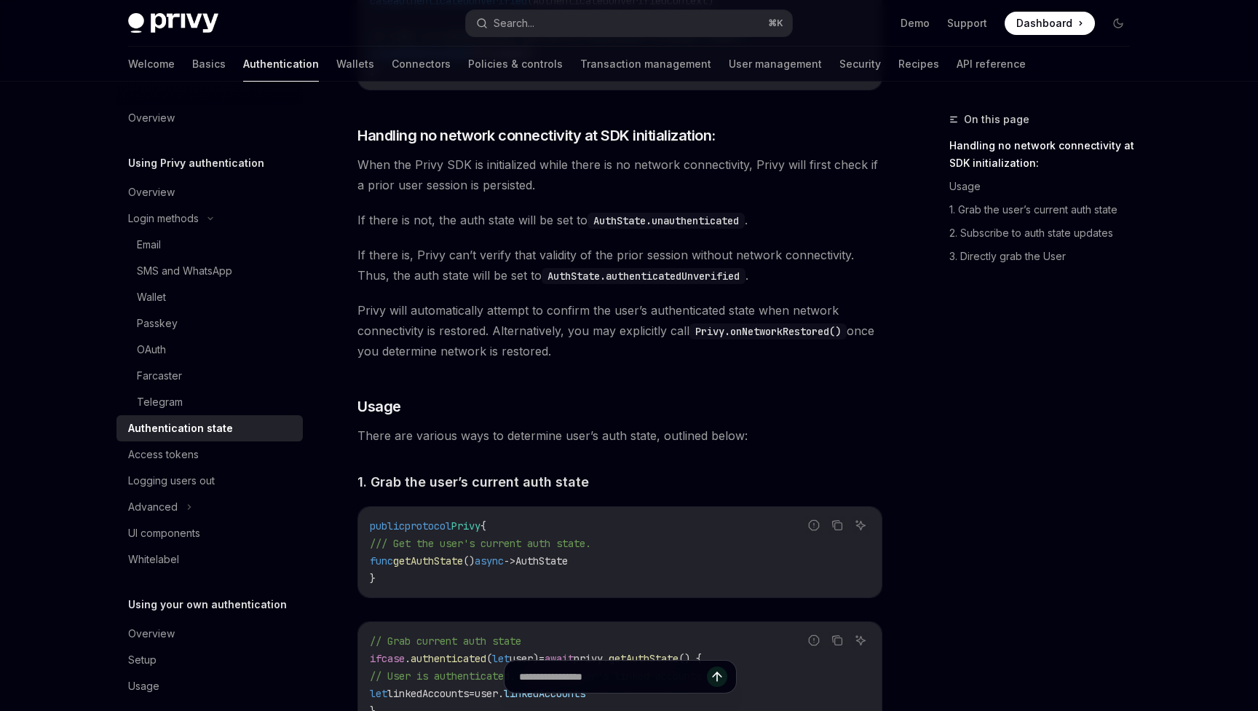
click at [725, 337] on code "Privy.onNetworkRestored()" at bounding box center [768, 331] width 157 height 16
drag, startPoint x: 695, startPoint y: 336, endPoint x: 853, endPoint y: 339, distance: 158.0
click at [847, 339] on code "Privy.onNetworkRestored()" at bounding box center [768, 331] width 157 height 16
copy span "Privy will automatically attempt to confirm the user’s authenticated state when…"
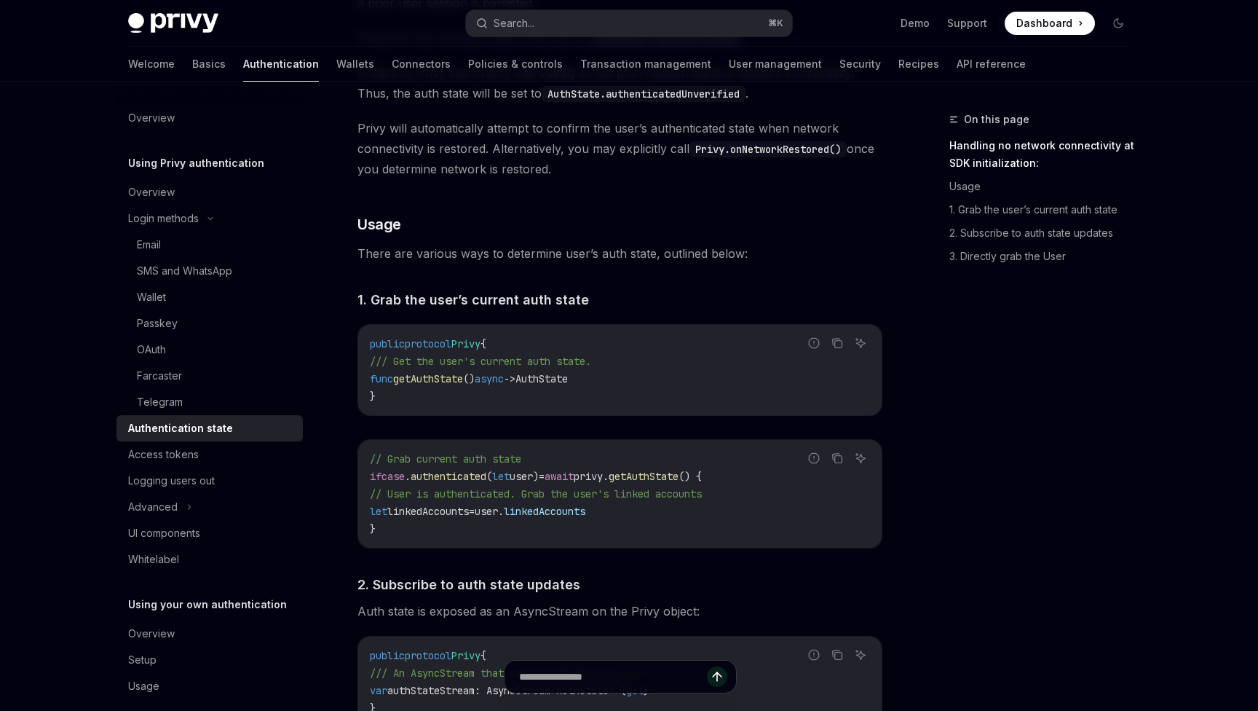
scroll to position [684, 0]
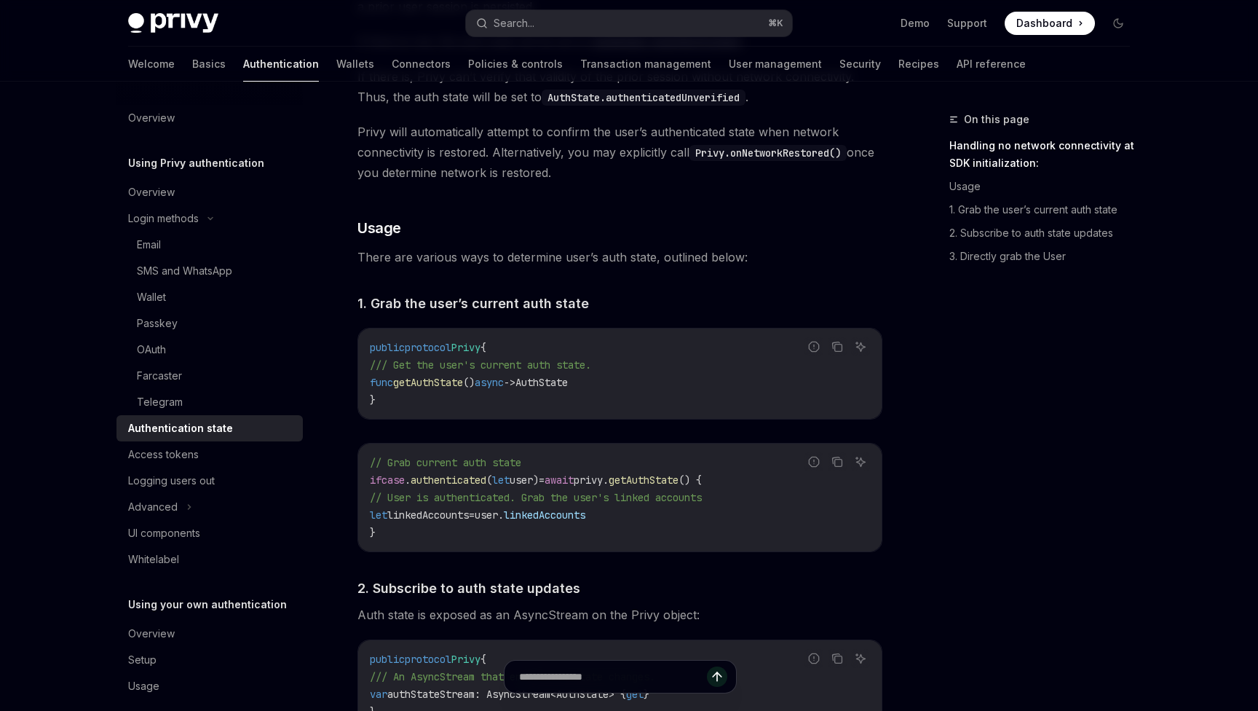
copy span "Privy will automatically attempt to confirm the user’s authenticated state when…"
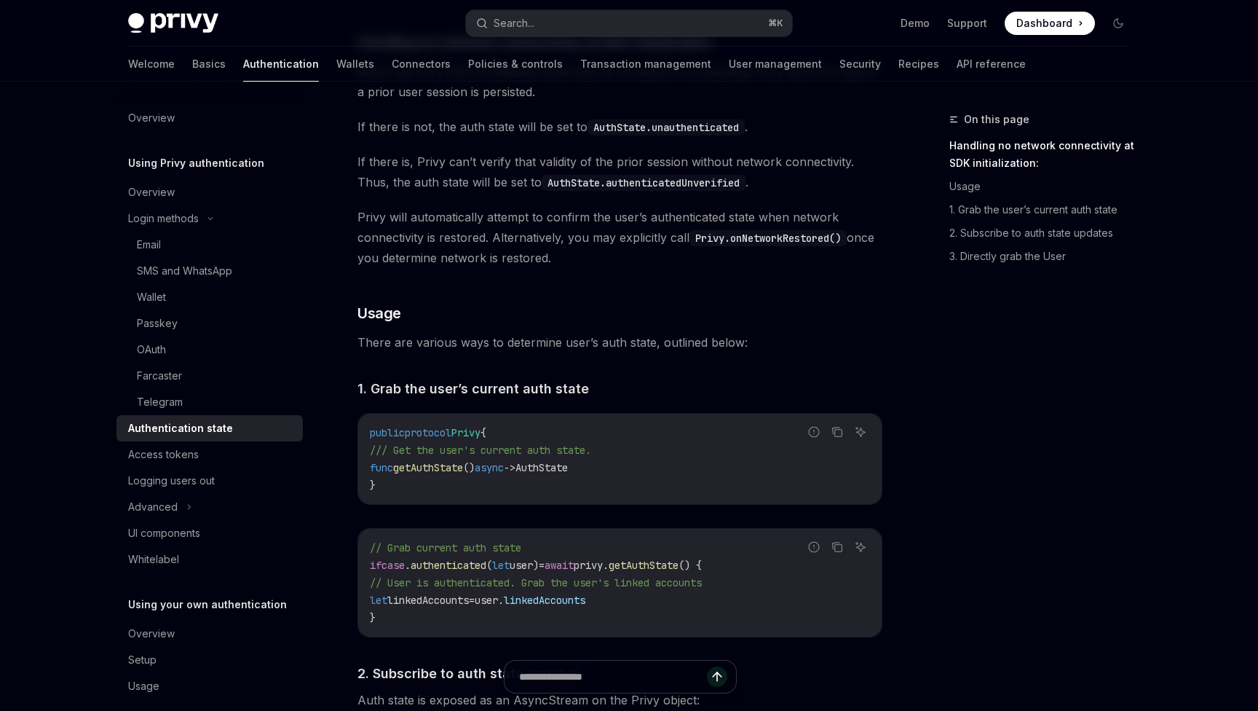
scroll to position [492, 0]
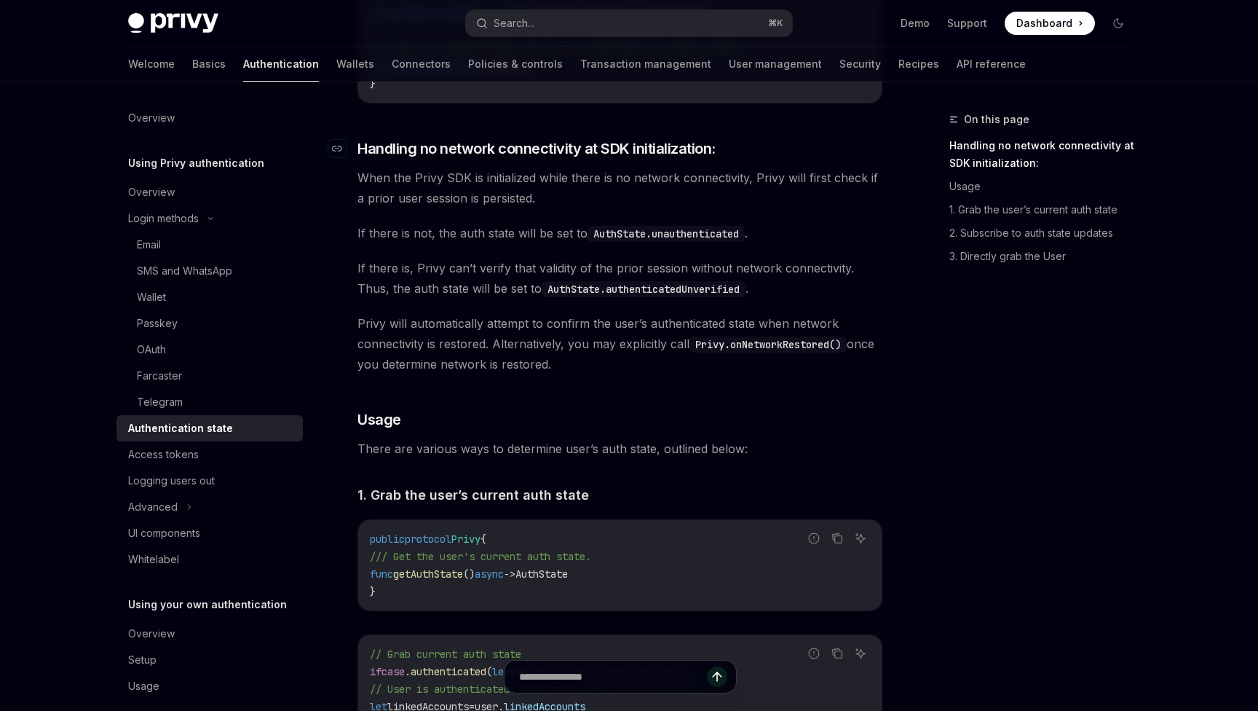
drag, startPoint x: 601, startPoint y: 373, endPoint x: 358, endPoint y: 160, distance: 323.1
click at [358, 160] on div "The AuthState enum is used to describe the user’s authenticated state. Report i…" at bounding box center [620, 653] width 525 height 1668
copy div "Handling no network connectivity at SDK initialization: When the Privy SDK is i…"
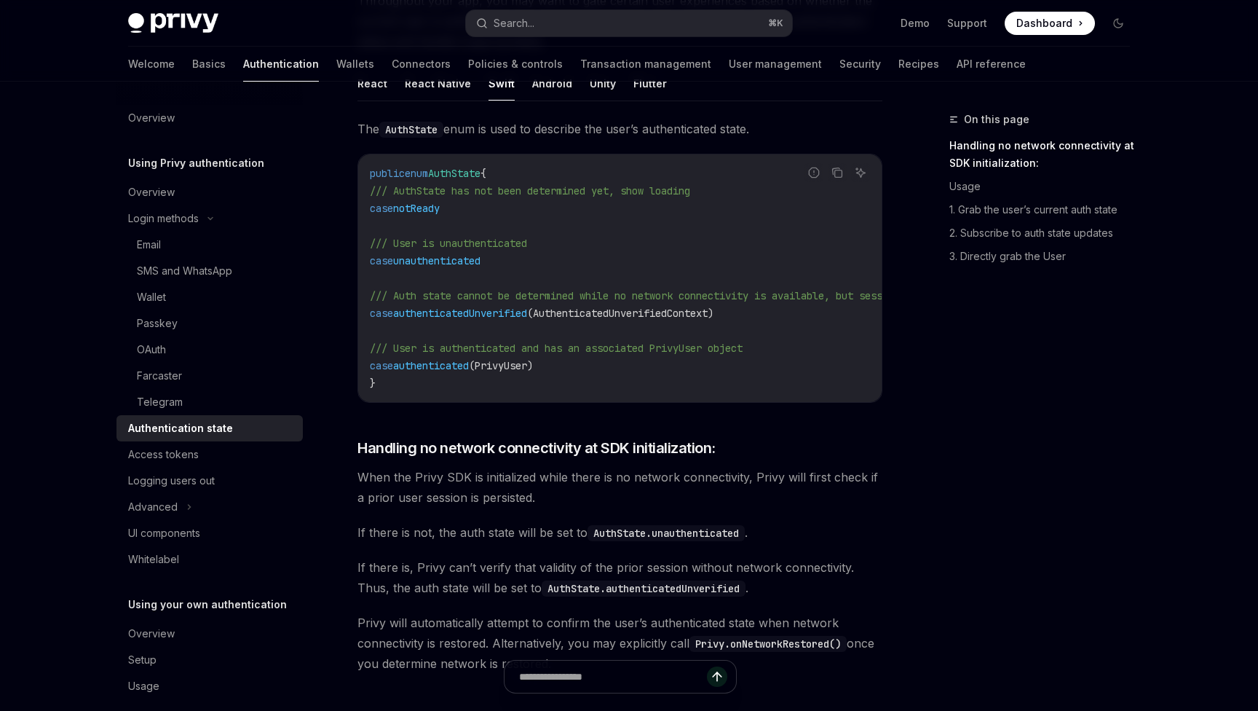
scroll to position [79, 0]
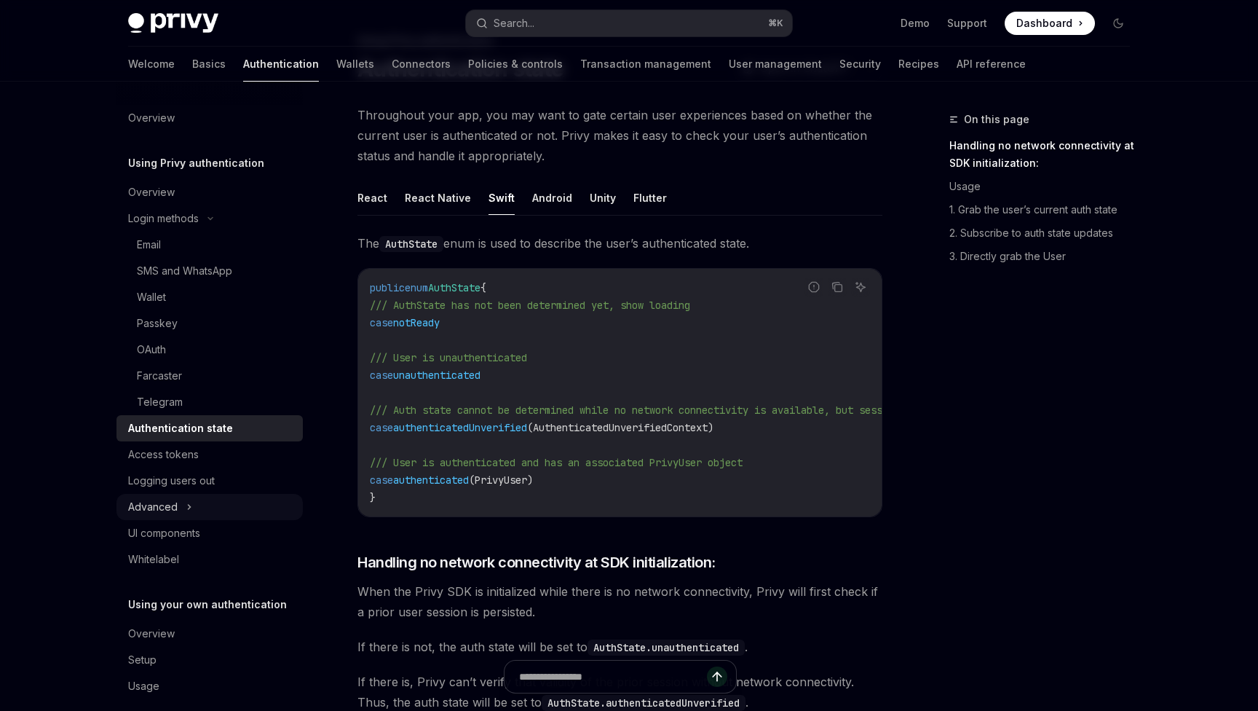
click at [196, 503] on button "Advanced" at bounding box center [210, 507] width 186 height 26
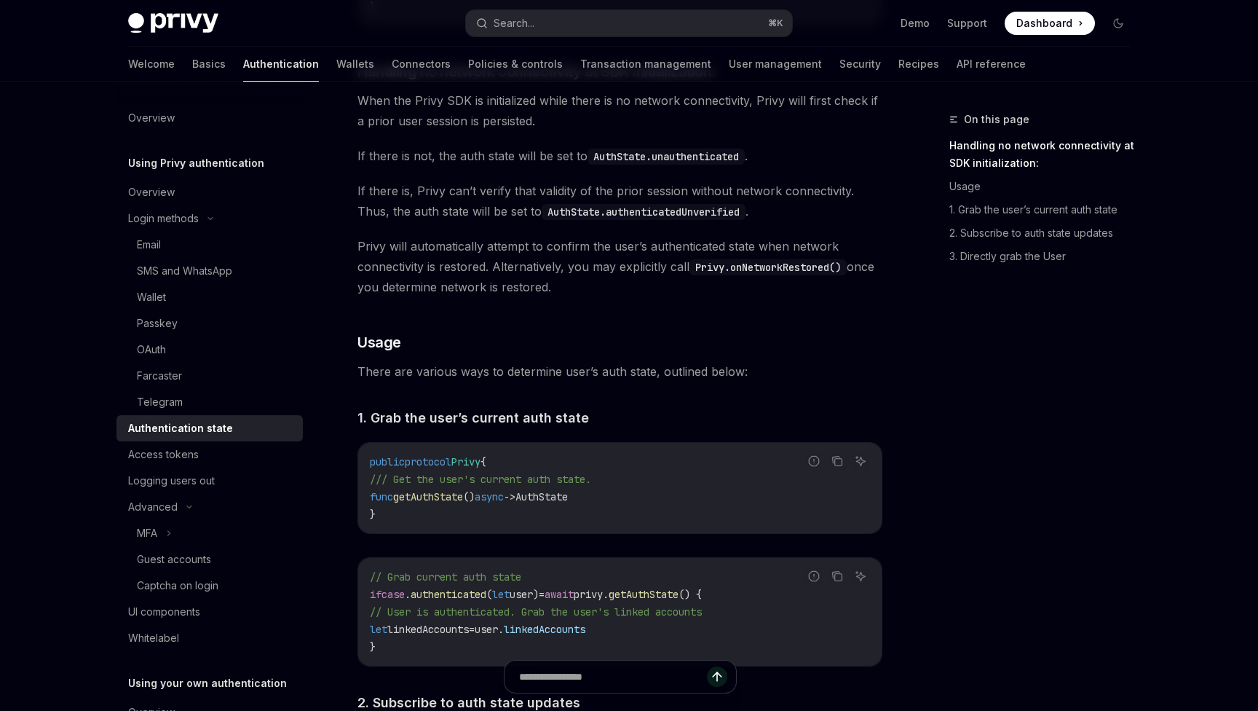
scroll to position [0, 0]
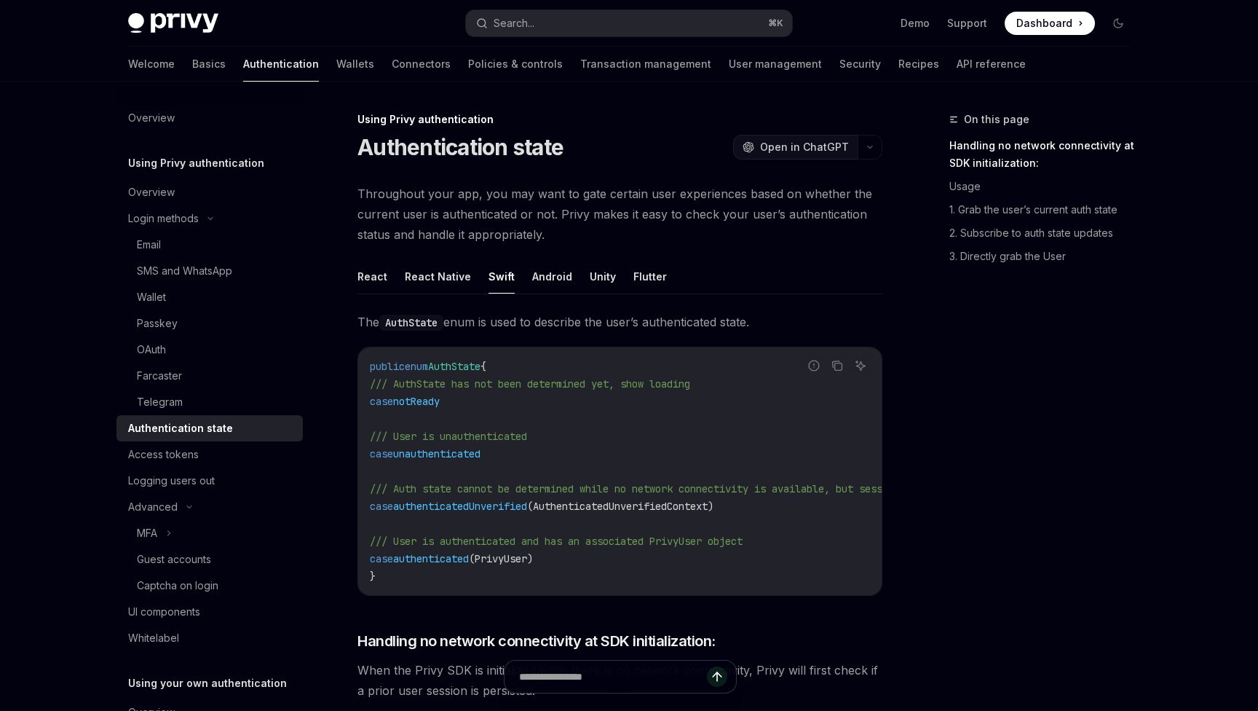
click at [832, 146] on span "Open in ChatGPT" at bounding box center [804, 147] width 89 height 15
